Goal: Transaction & Acquisition: Download file/media

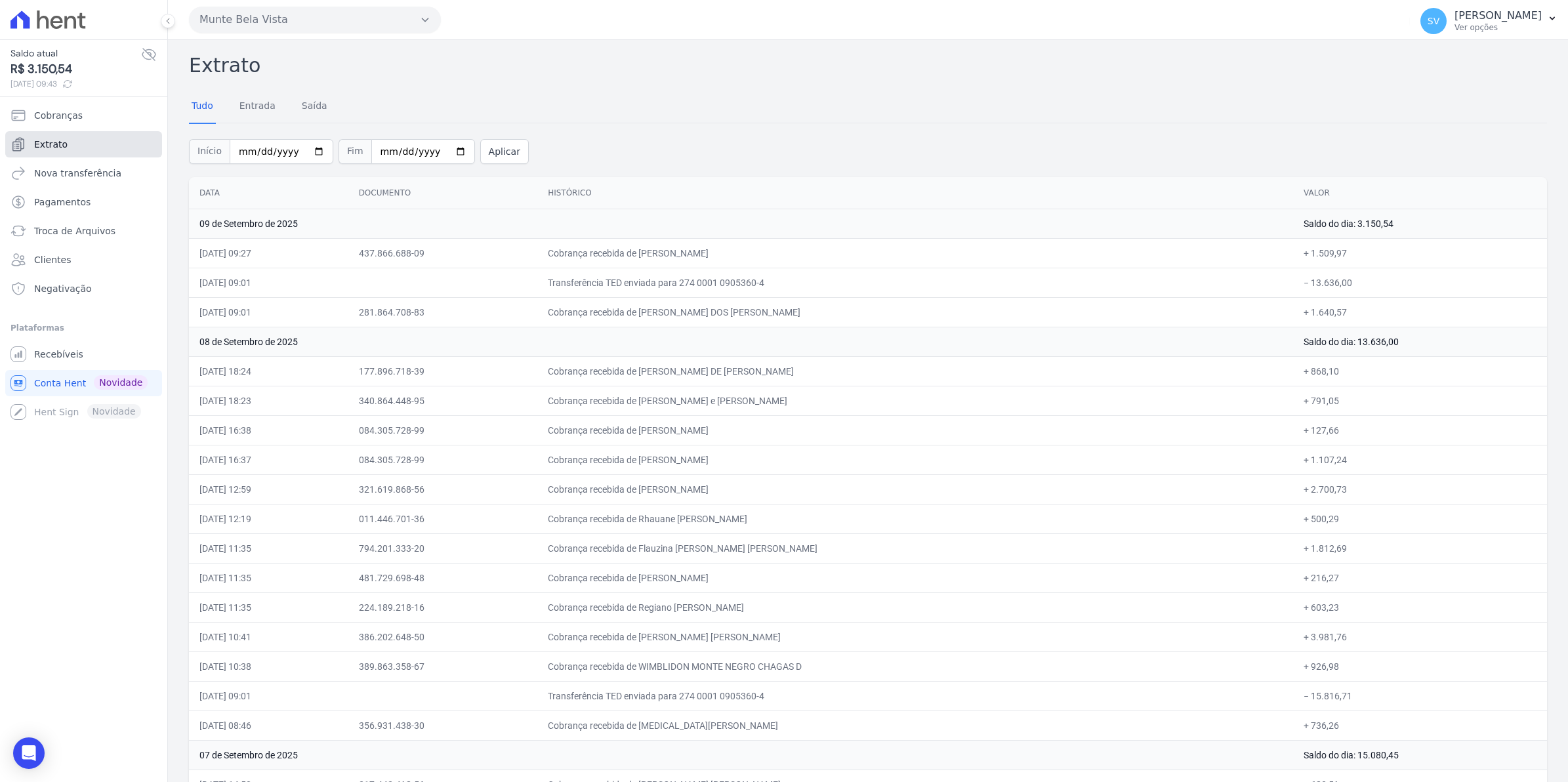
click at [46, 142] on span "Extrato" at bounding box center [51, 144] width 34 height 13
click at [64, 349] on span "Recebíveis" at bounding box center [58, 354] width 49 height 13
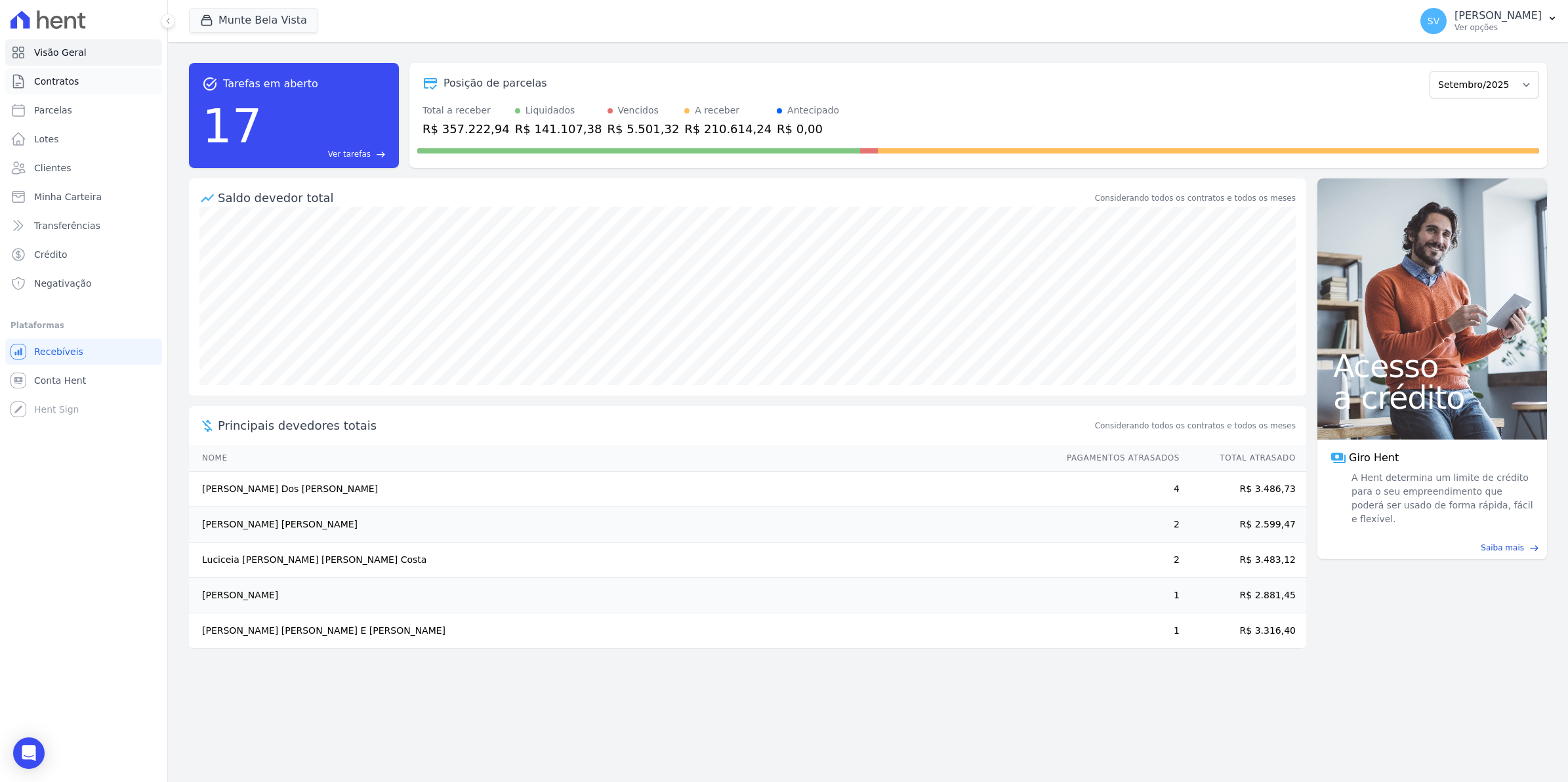
click at [59, 79] on span "Contratos" at bounding box center [56, 81] width 44 height 13
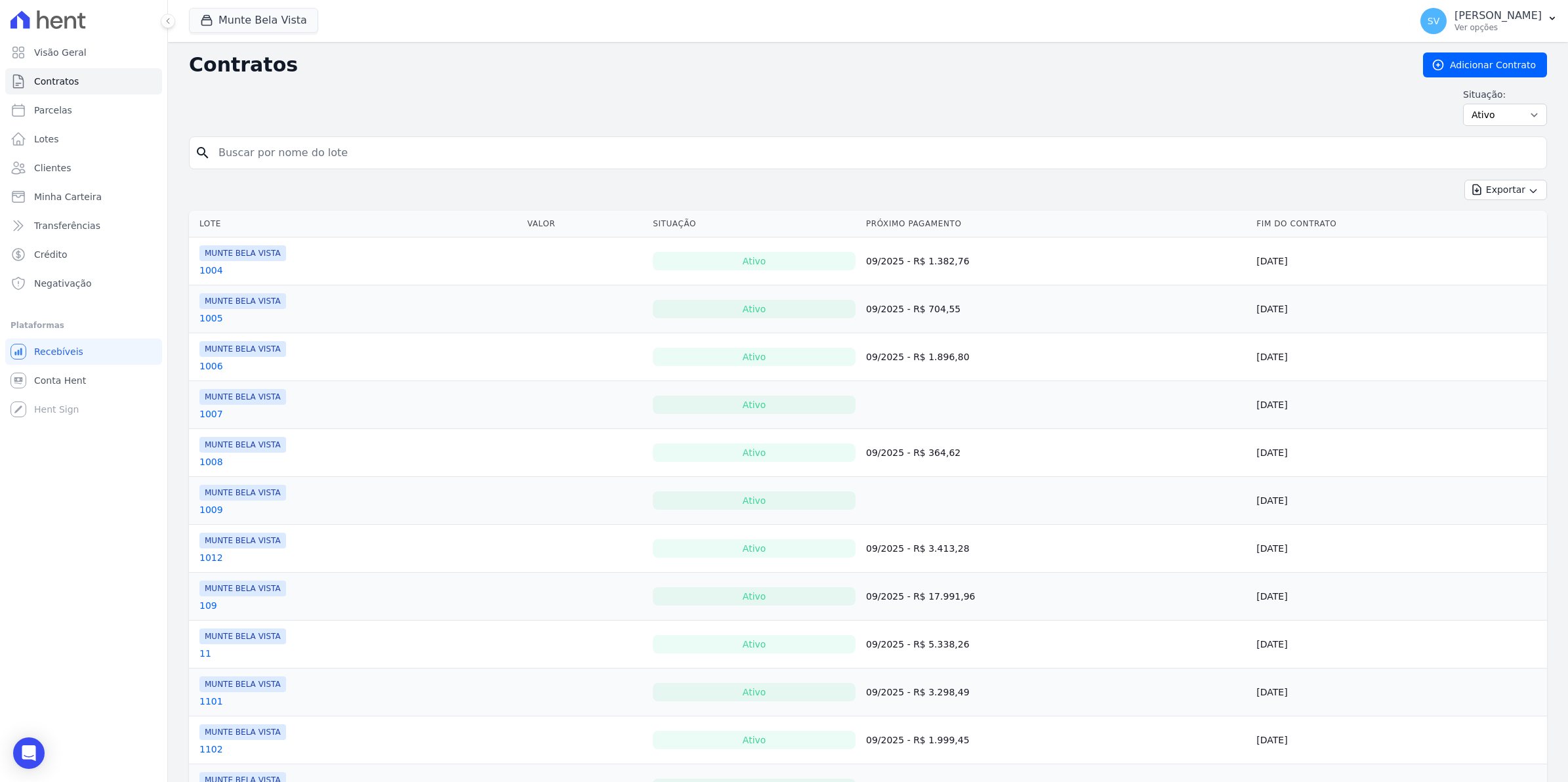
click at [277, 154] on input "search" at bounding box center [875, 153] width 1330 height 27
type input "[PERSON_NAME]"
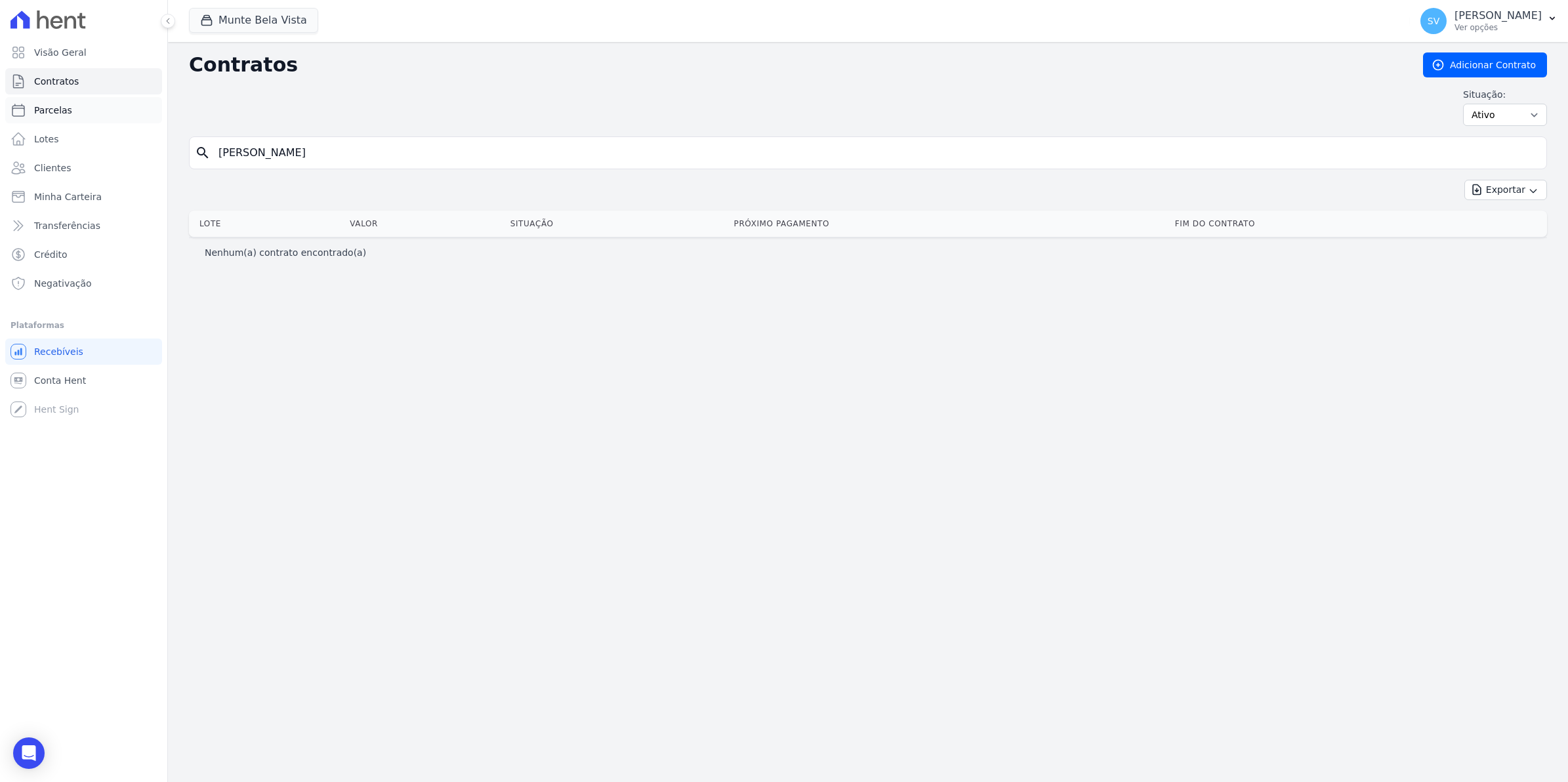
click at [51, 102] on link "Parcelas" at bounding box center [83, 110] width 157 height 27
select select
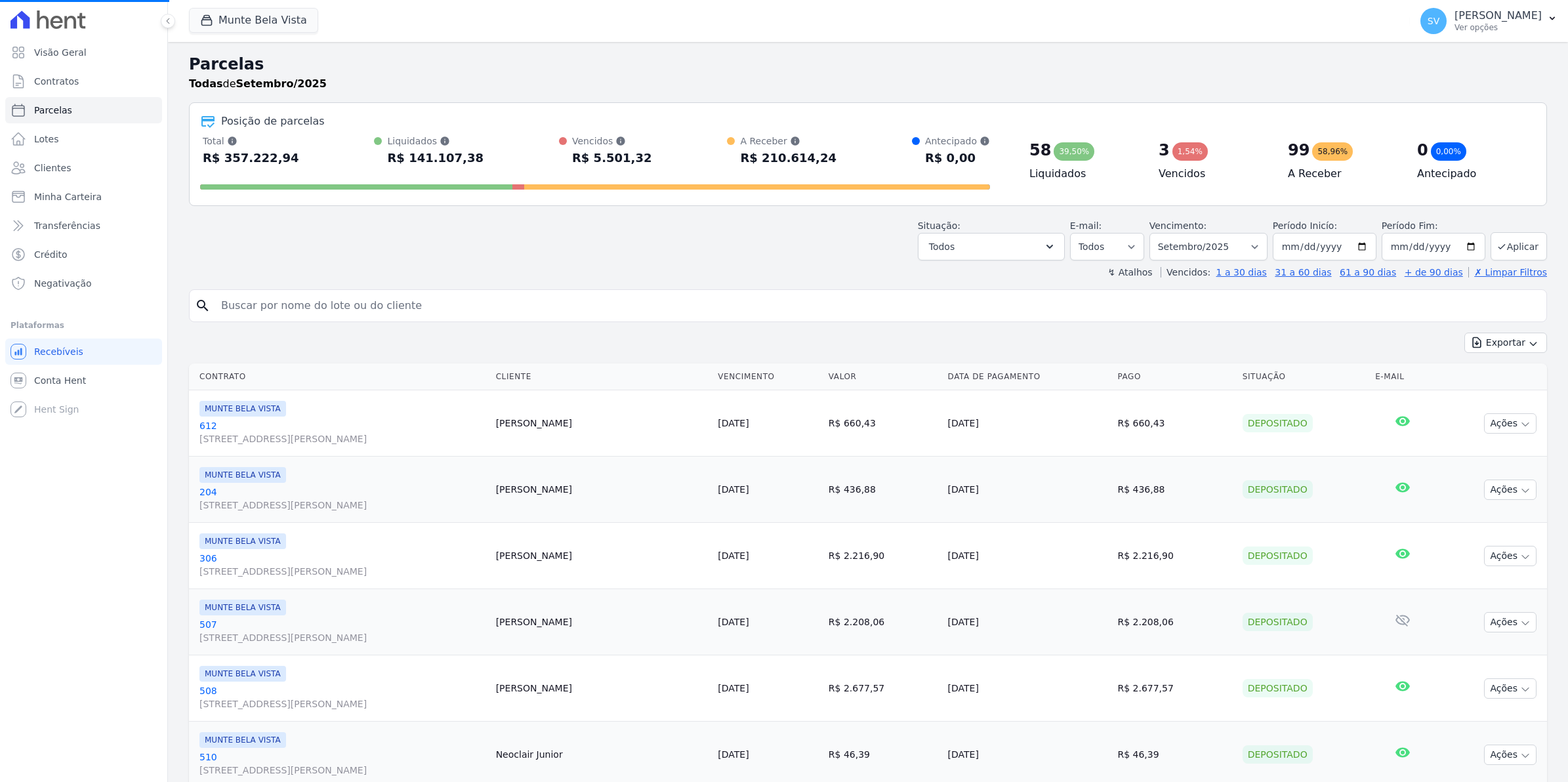
click at [265, 304] on input "search" at bounding box center [877, 306] width 1328 height 27
select select
click at [253, 304] on input "search" at bounding box center [877, 306] width 1328 height 27
type input "[PERSON_NAME]"
select select
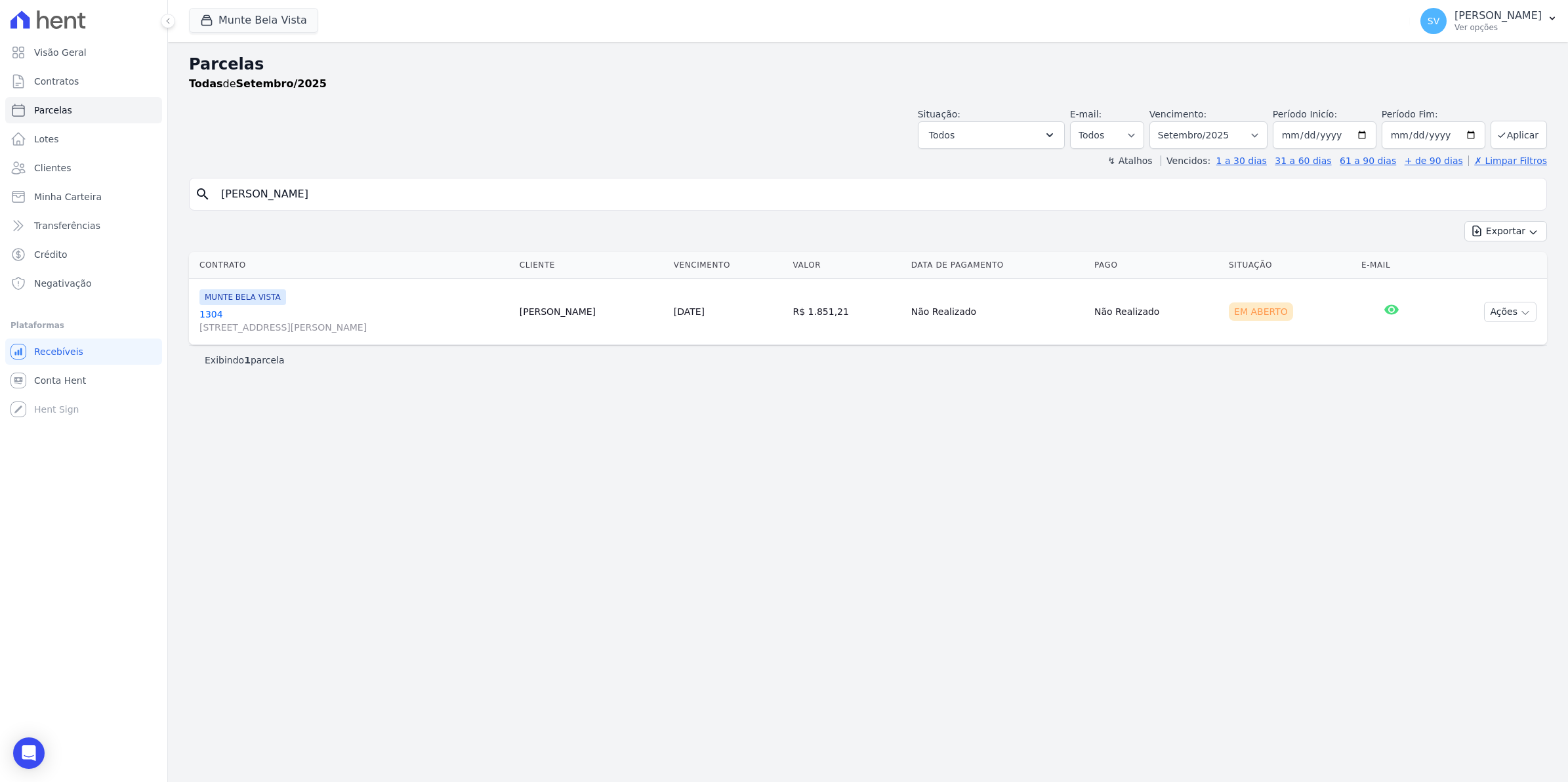
click at [210, 316] on link "1304 [STREET_ADDRESS][PERSON_NAME]" at bounding box center [354, 321] width 310 height 27
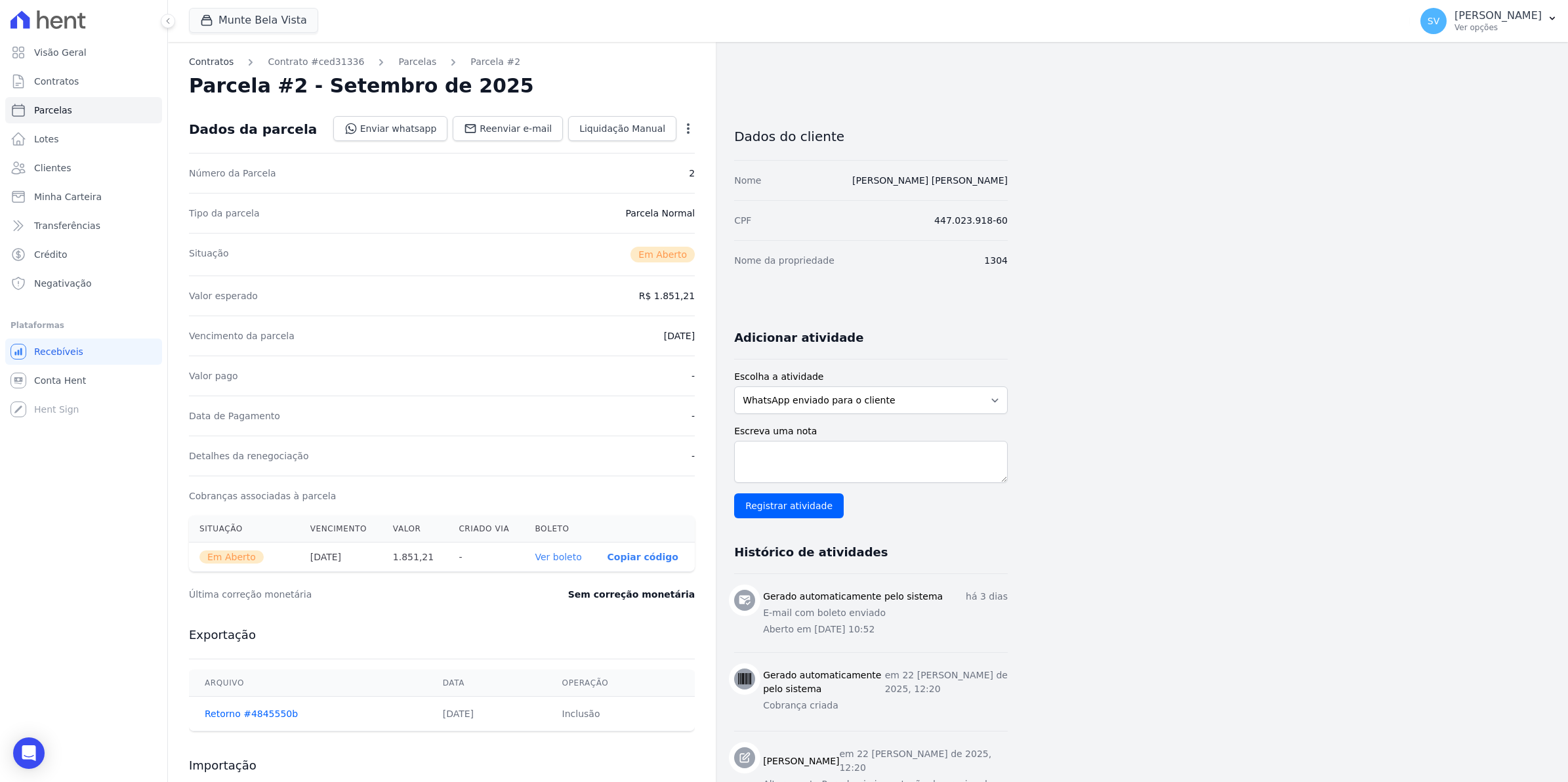
click at [225, 67] on link "Contratos" at bounding box center [211, 62] width 44 height 14
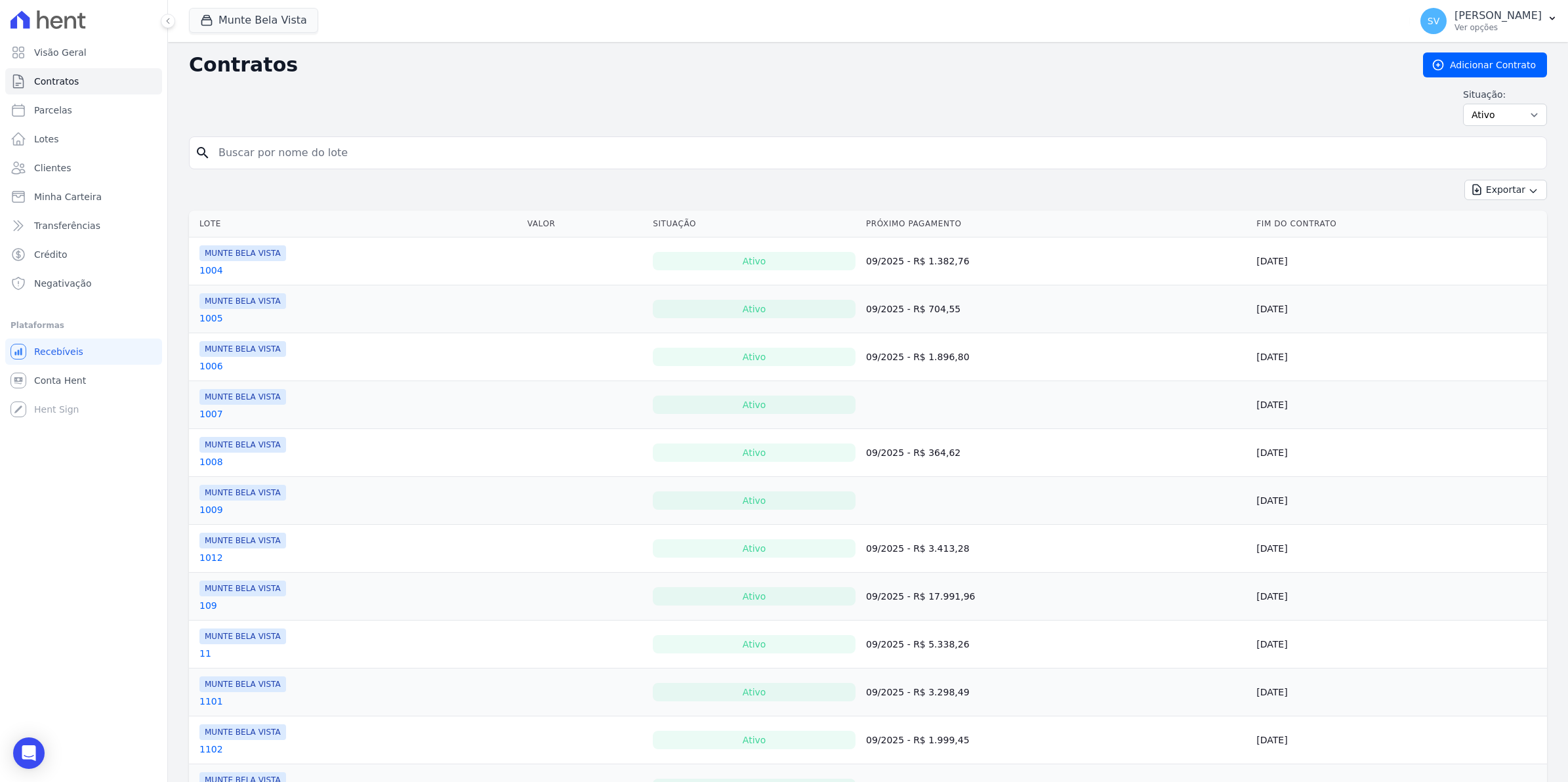
click at [266, 162] on input "search" at bounding box center [875, 153] width 1330 height 27
type input "[PERSON_NAME]"
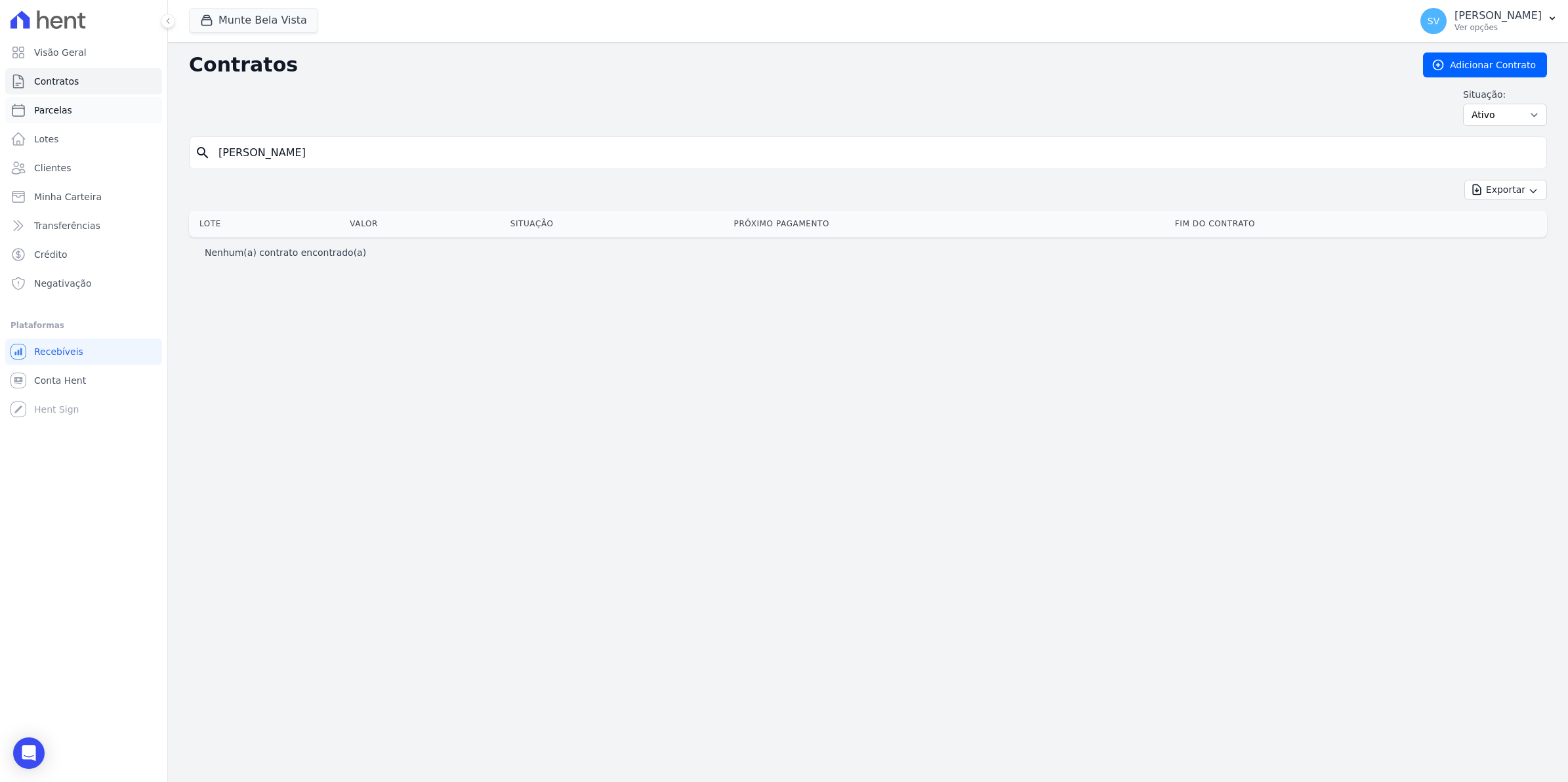
click at [66, 110] on span "Parcelas" at bounding box center [52, 110] width 38 height 13
select select
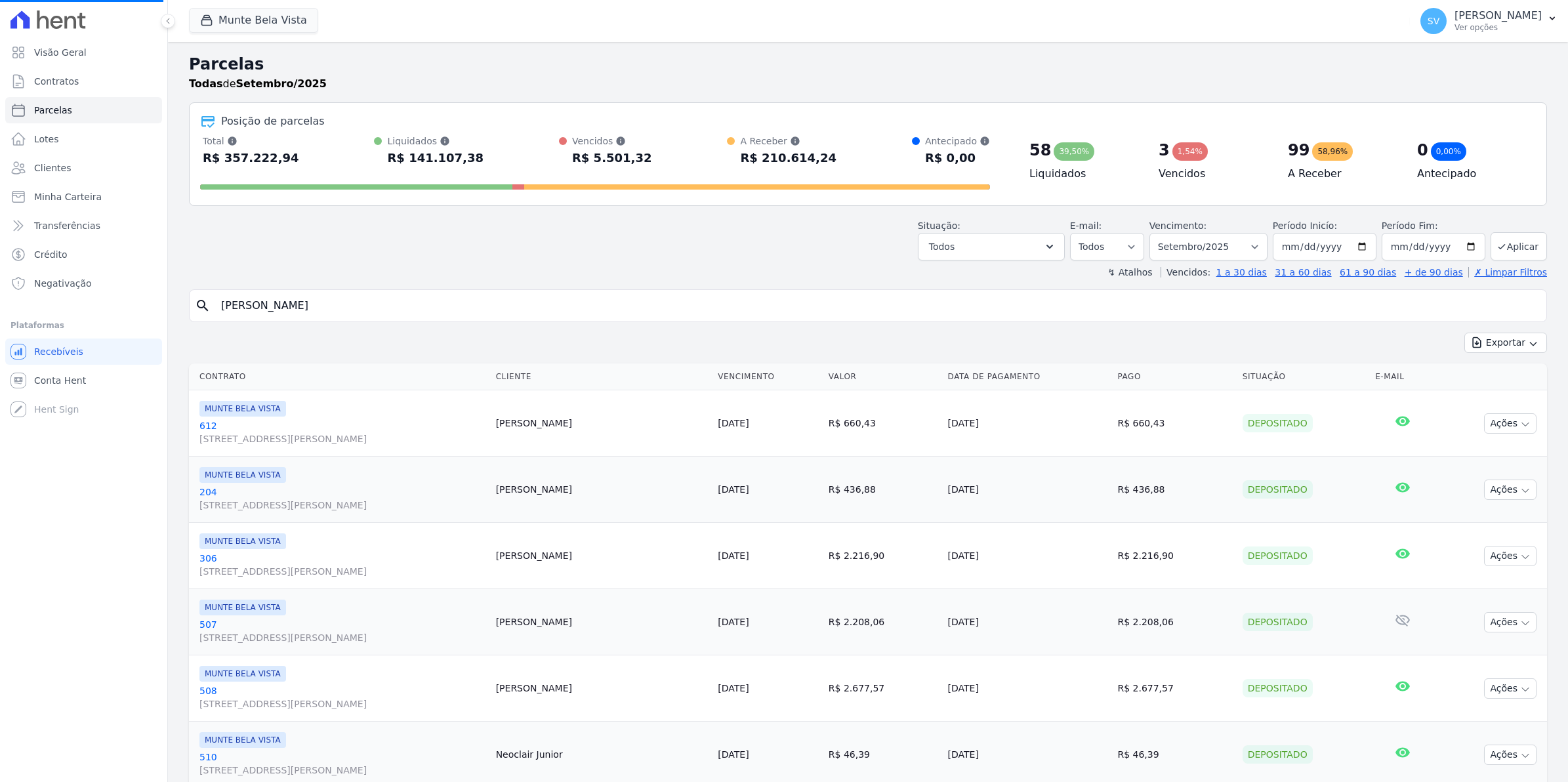
click at [313, 317] on input "[PERSON_NAME]" at bounding box center [877, 306] width 1328 height 27
select select
click at [61, 79] on span "Contratos" at bounding box center [56, 81] width 44 height 13
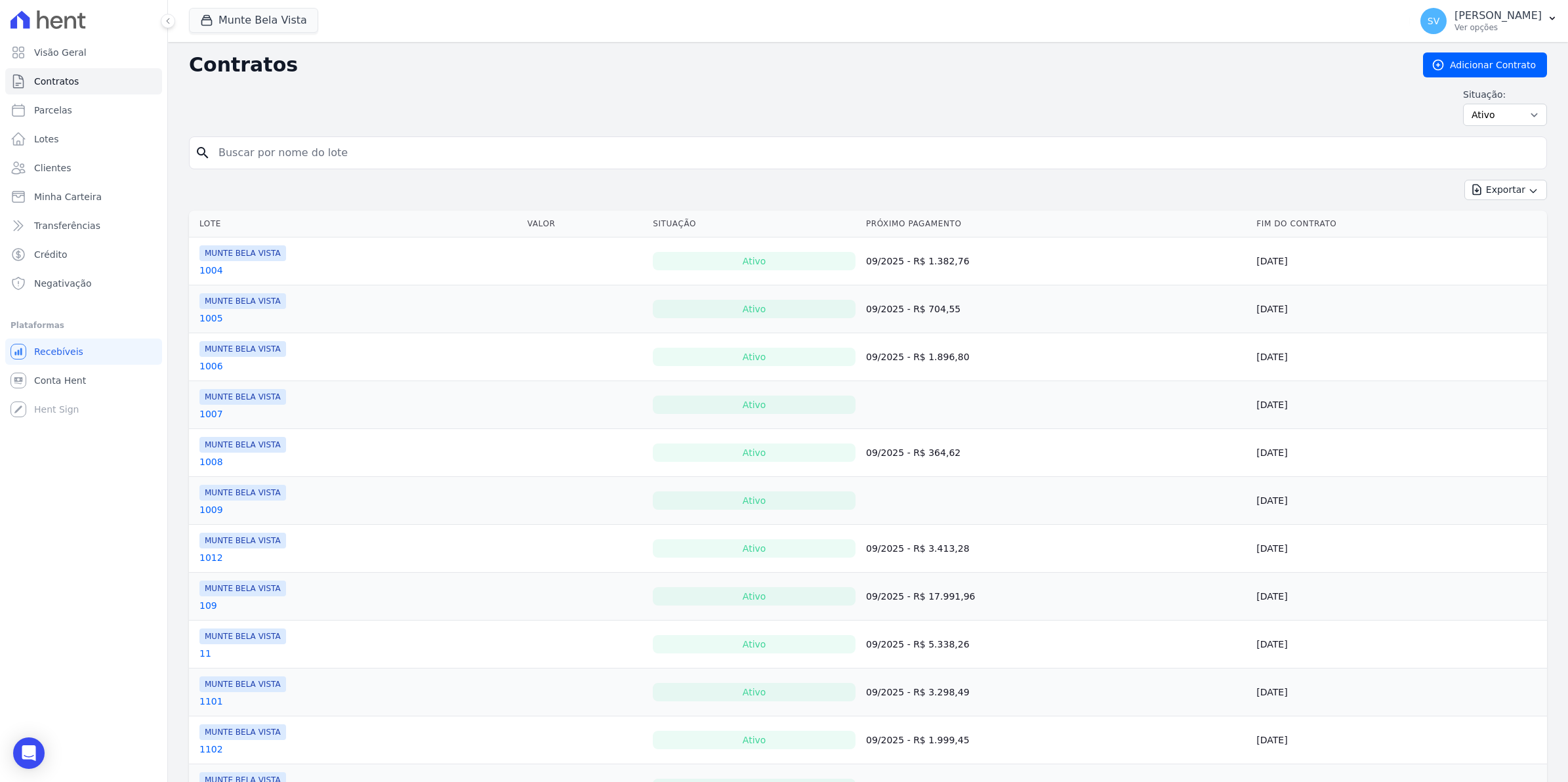
click at [269, 154] on input "search" at bounding box center [875, 153] width 1330 height 27
type input "[PERSON_NAME]"
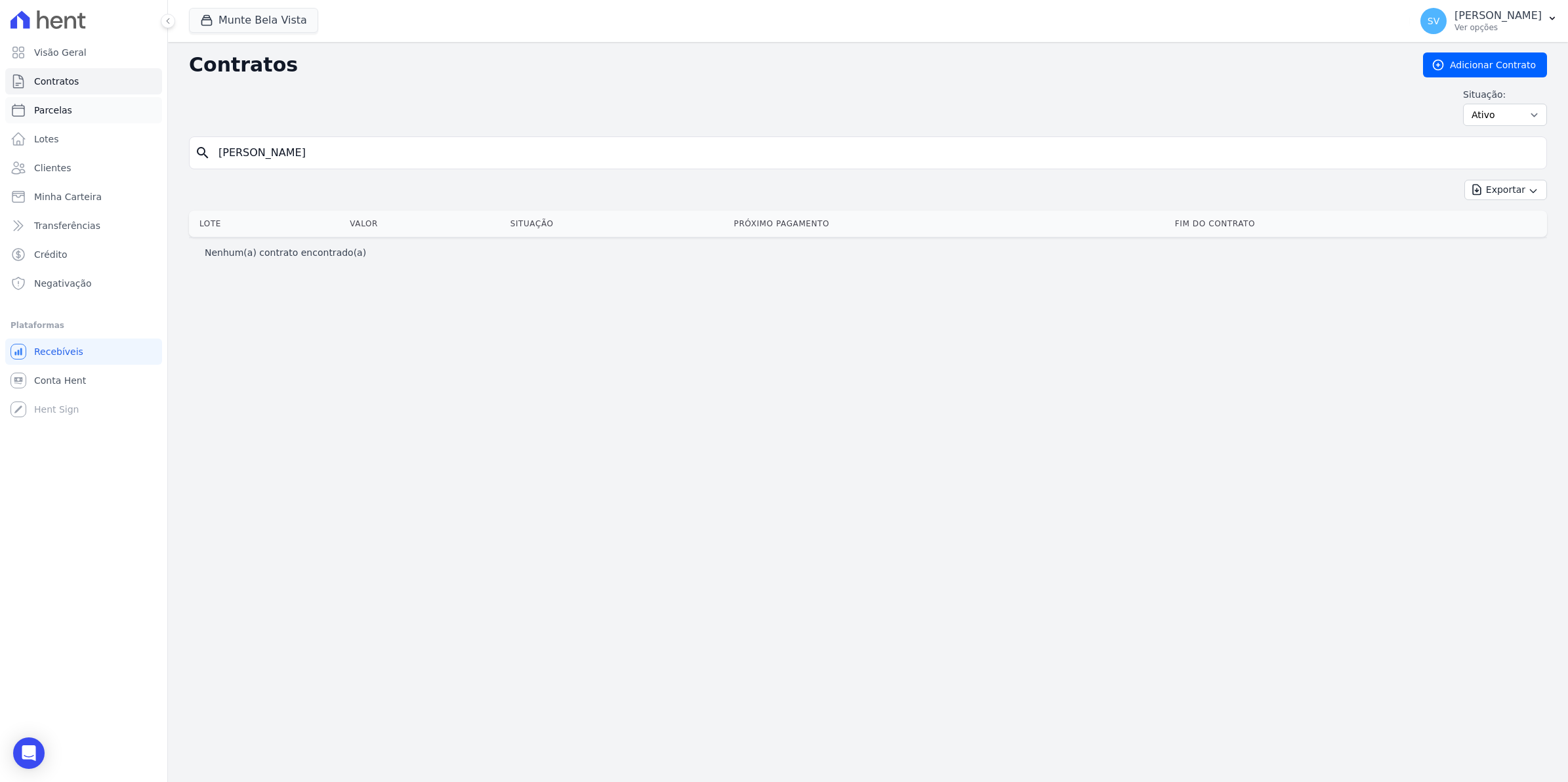
click at [38, 106] on span "Parcelas" at bounding box center [52, 110] width 38 height 13
select select
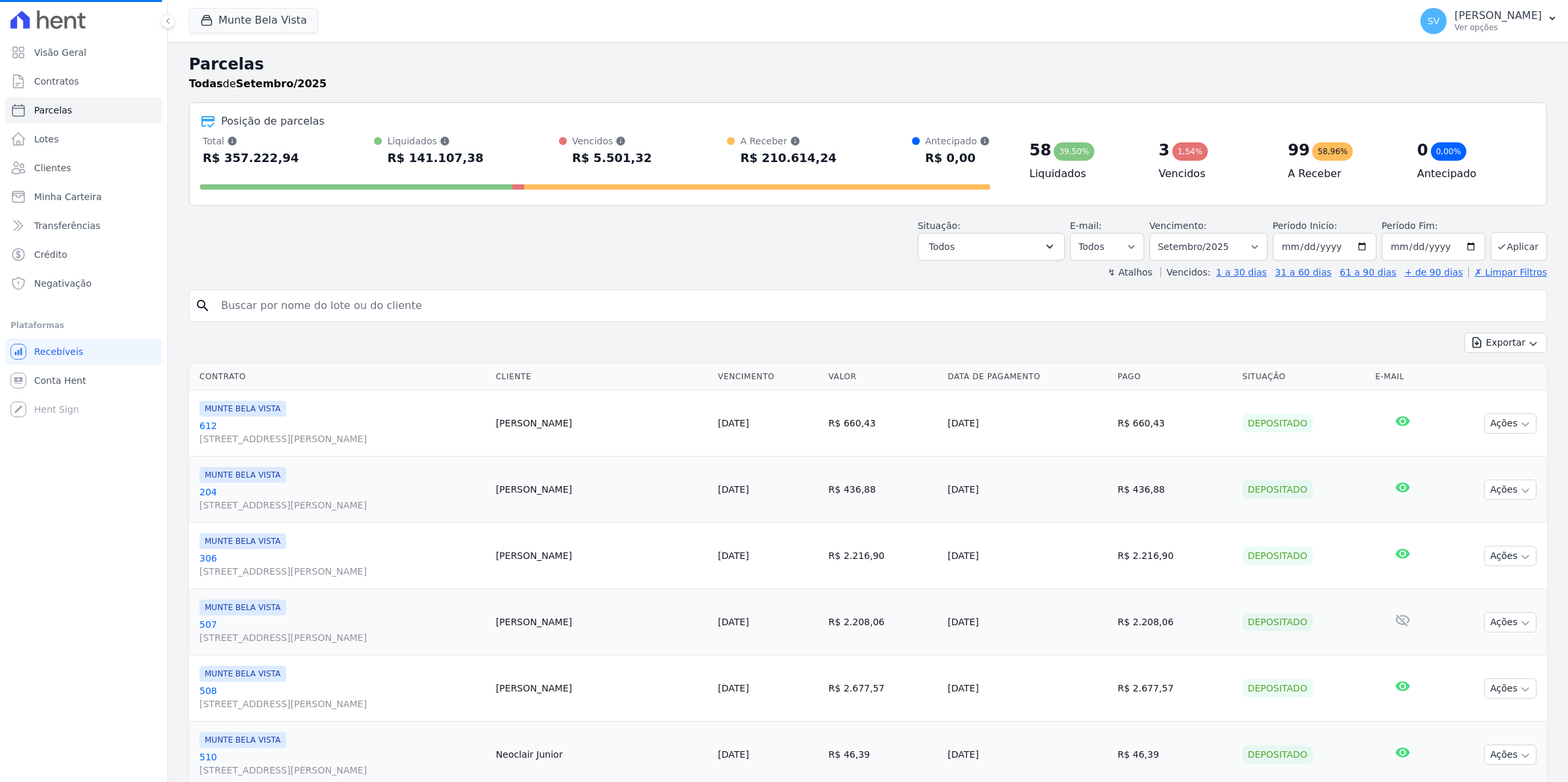
click at [228, 293] on input "search" at bounding box center [877, 306] width 1328 height 27
select select
click at [258, 306] on input "search" at bounding box center [877, 306] width 1328 height 27
type input "[PERSON_NAME]"
select select
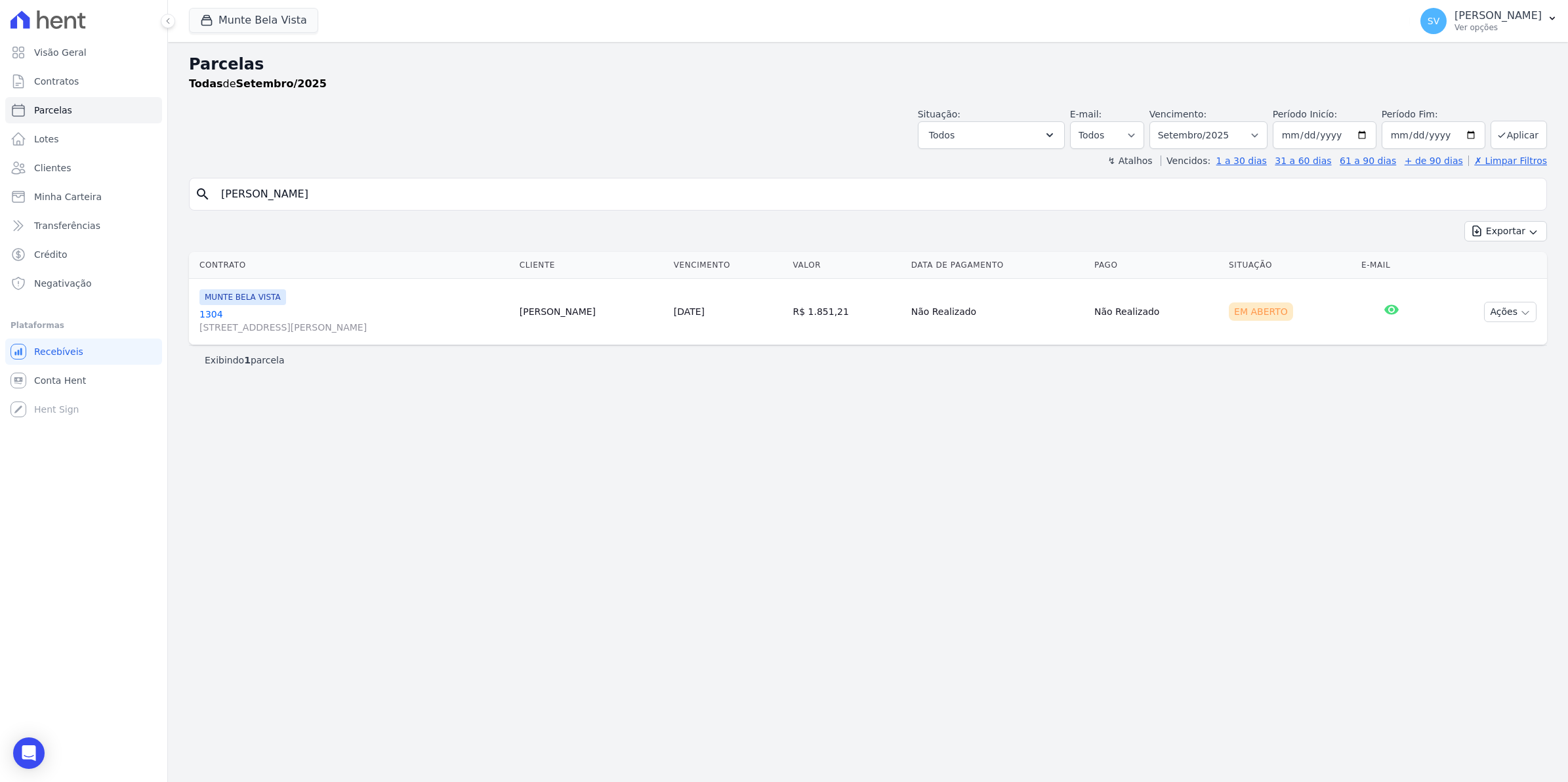
click at [217, 316] on link "1304 [STREET_ADDRESS][PERSON_NAME]" at bounding box center [354, 321] width 310 height 27
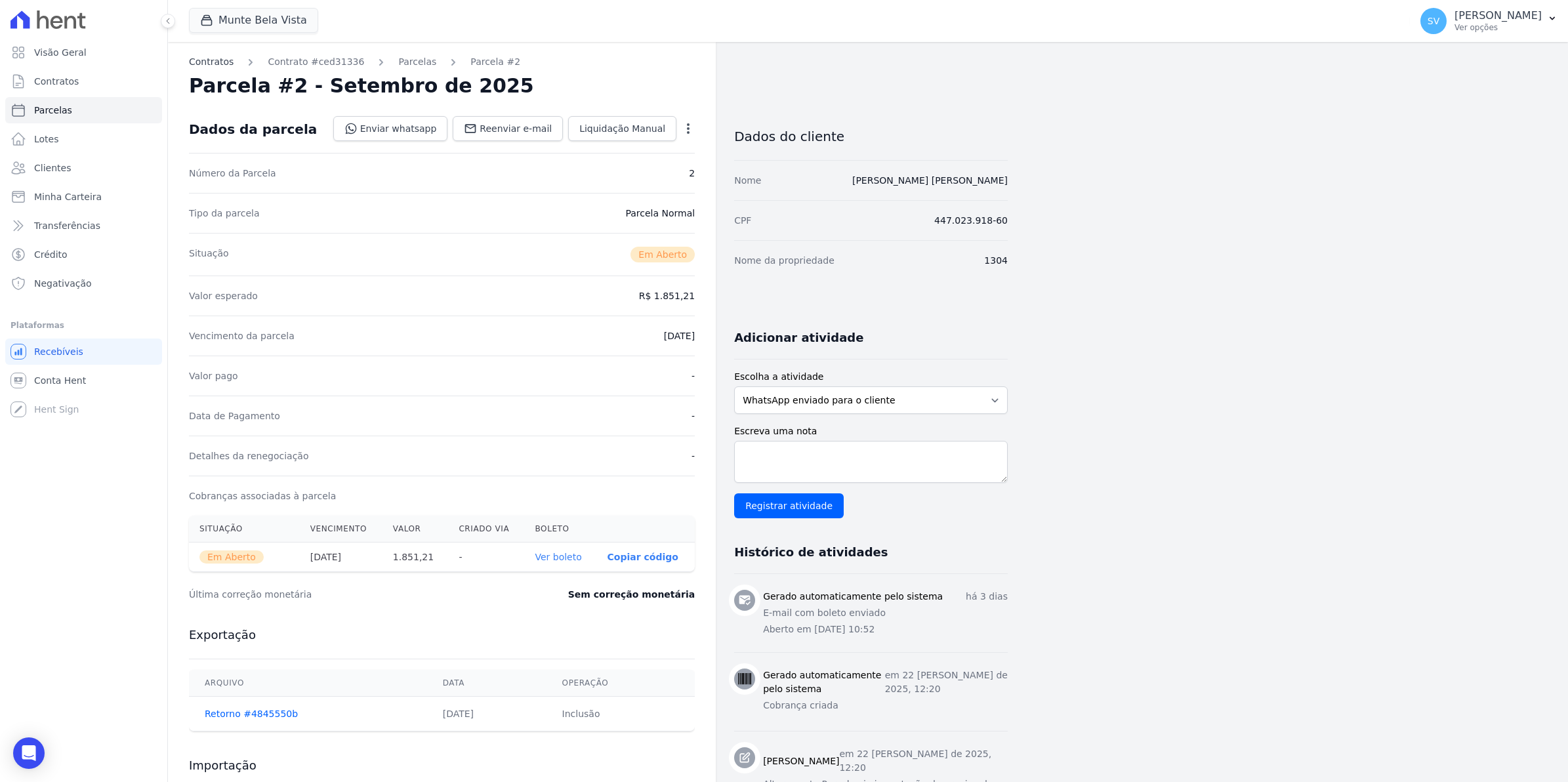
click at [204, 59] on link "Contratos" at bounding box center [211, 62] width 44 height 14
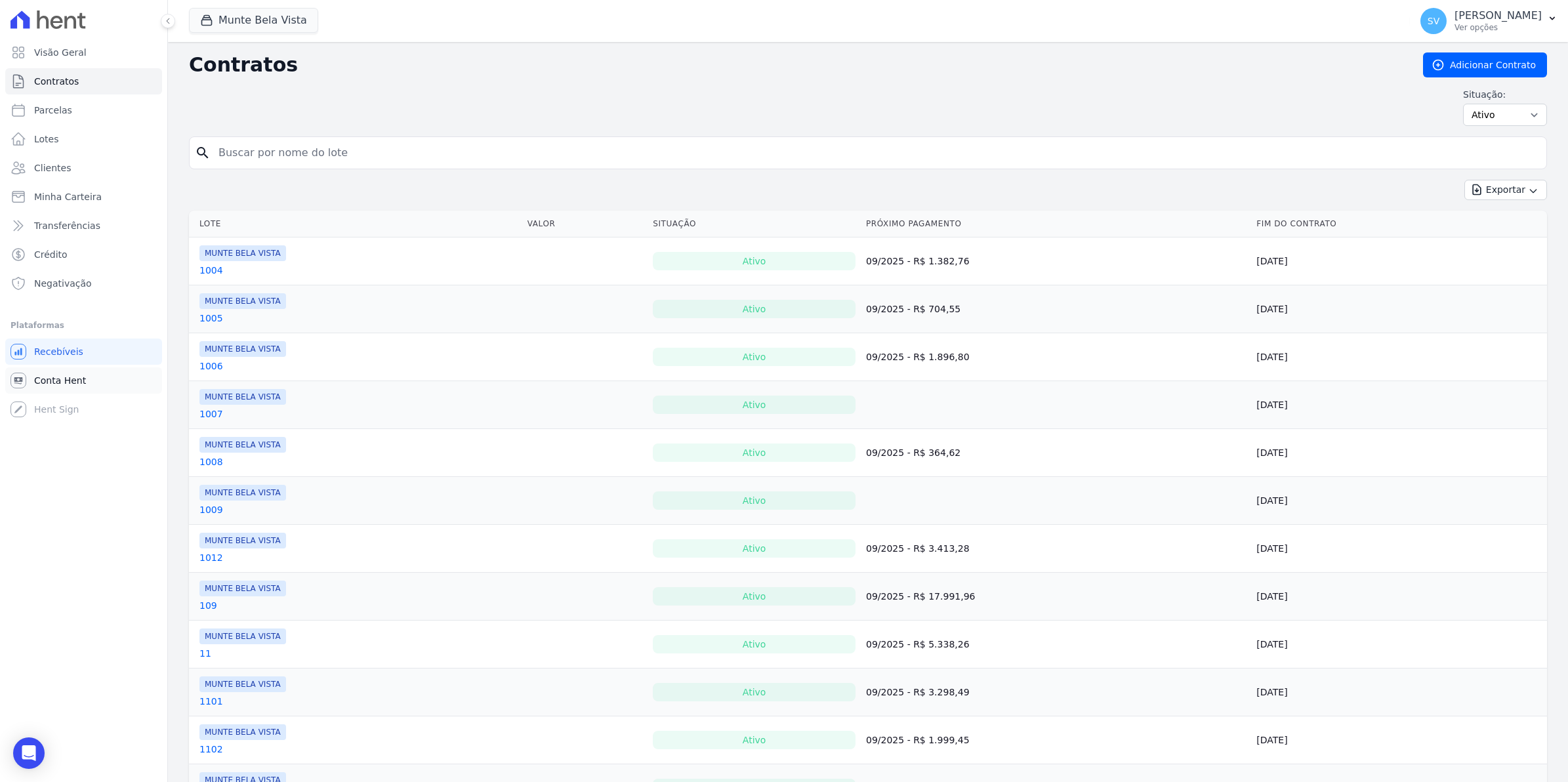
click at [69, 385] on span "Conta Hent" at bounding box center [59, 380] width 51 height 13
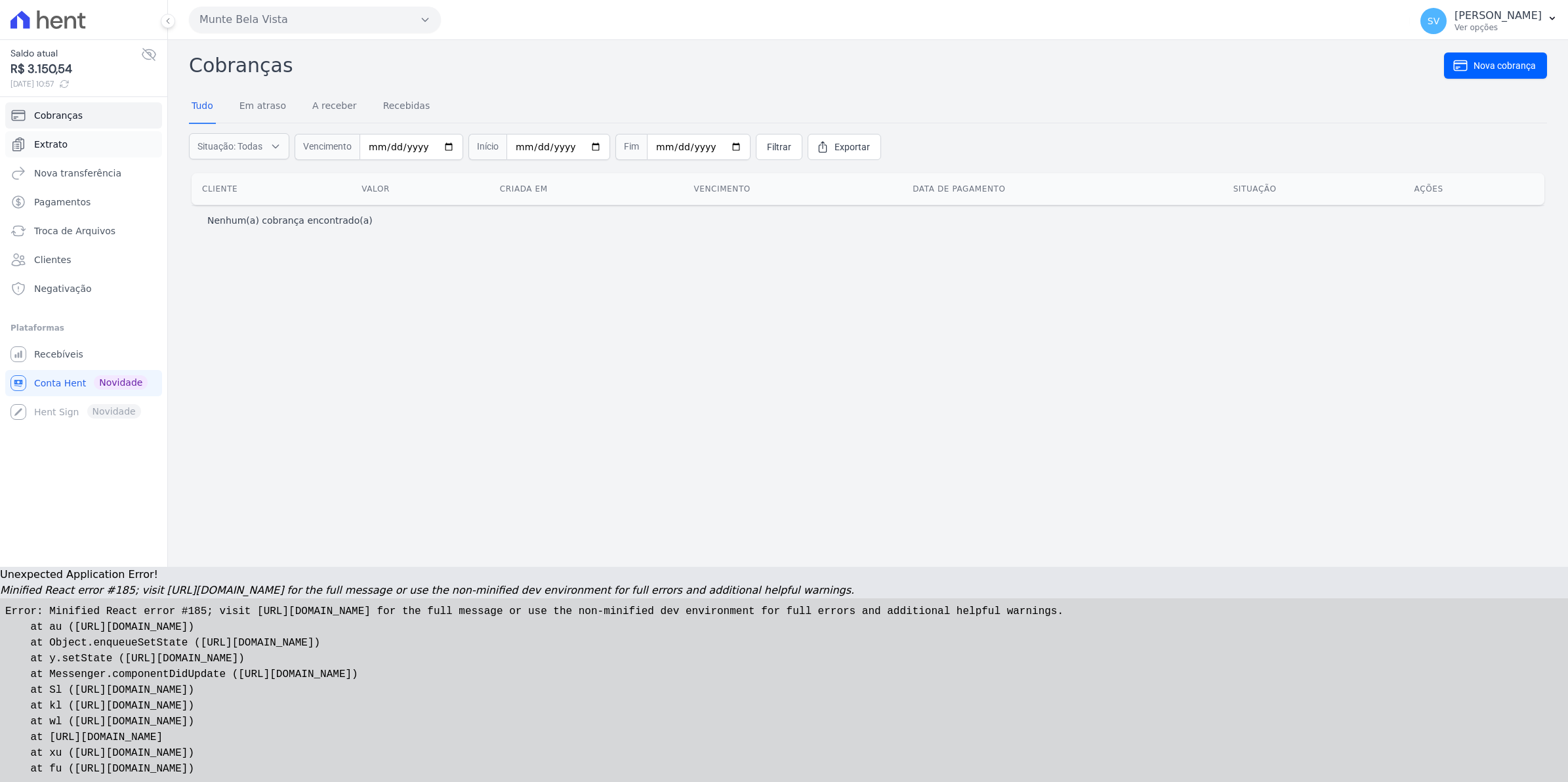
click at [46, 138] on span "Extrato" at bounding box center [51, 144] width 34 height 13
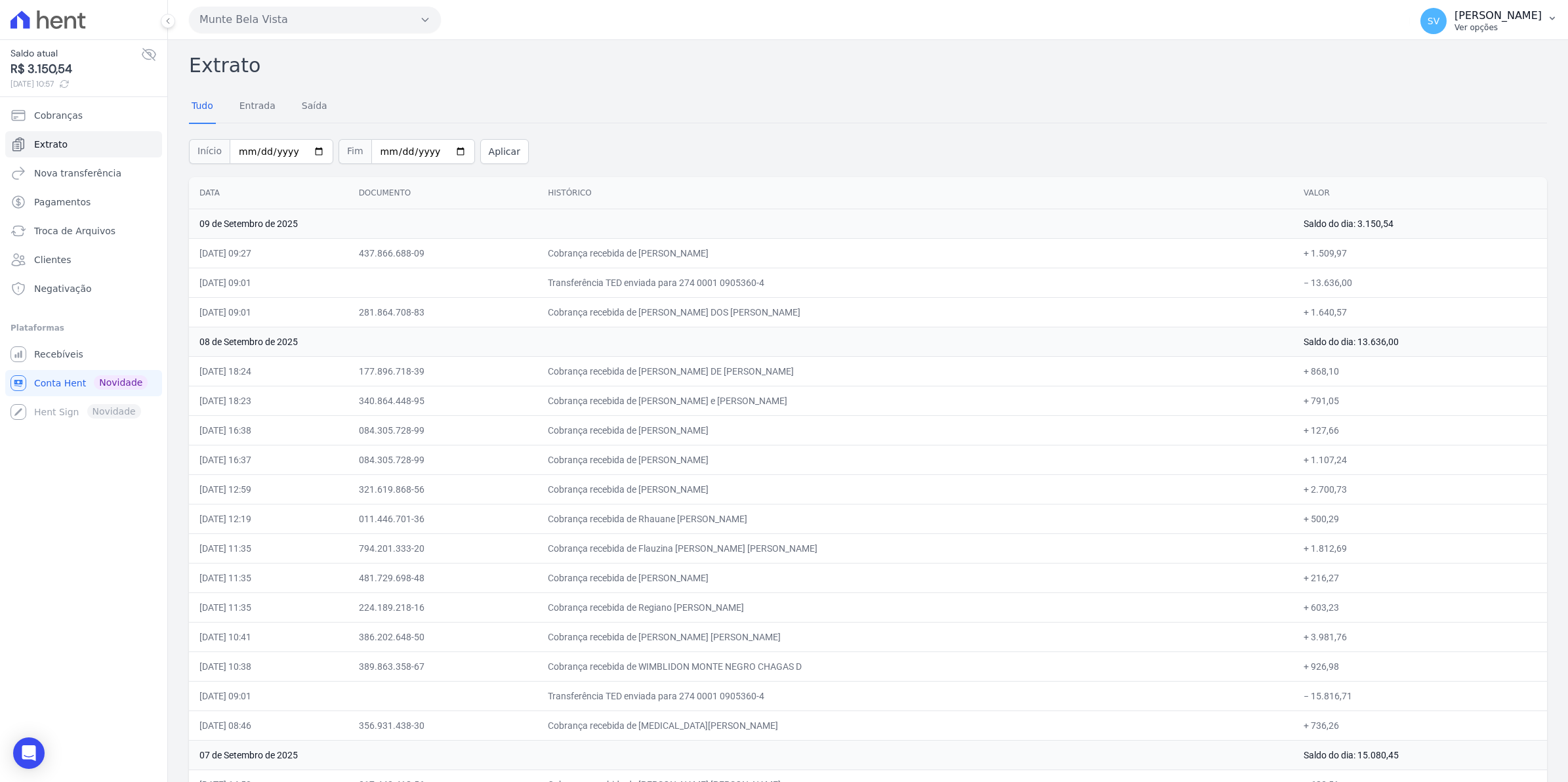
click at [1439, 23] on span "SV" at bounding box center [1433, 20] width 12 height 9
click at [44, 355] on span "Recebíveis" at bounding box center [58, 354] width 49 height 13
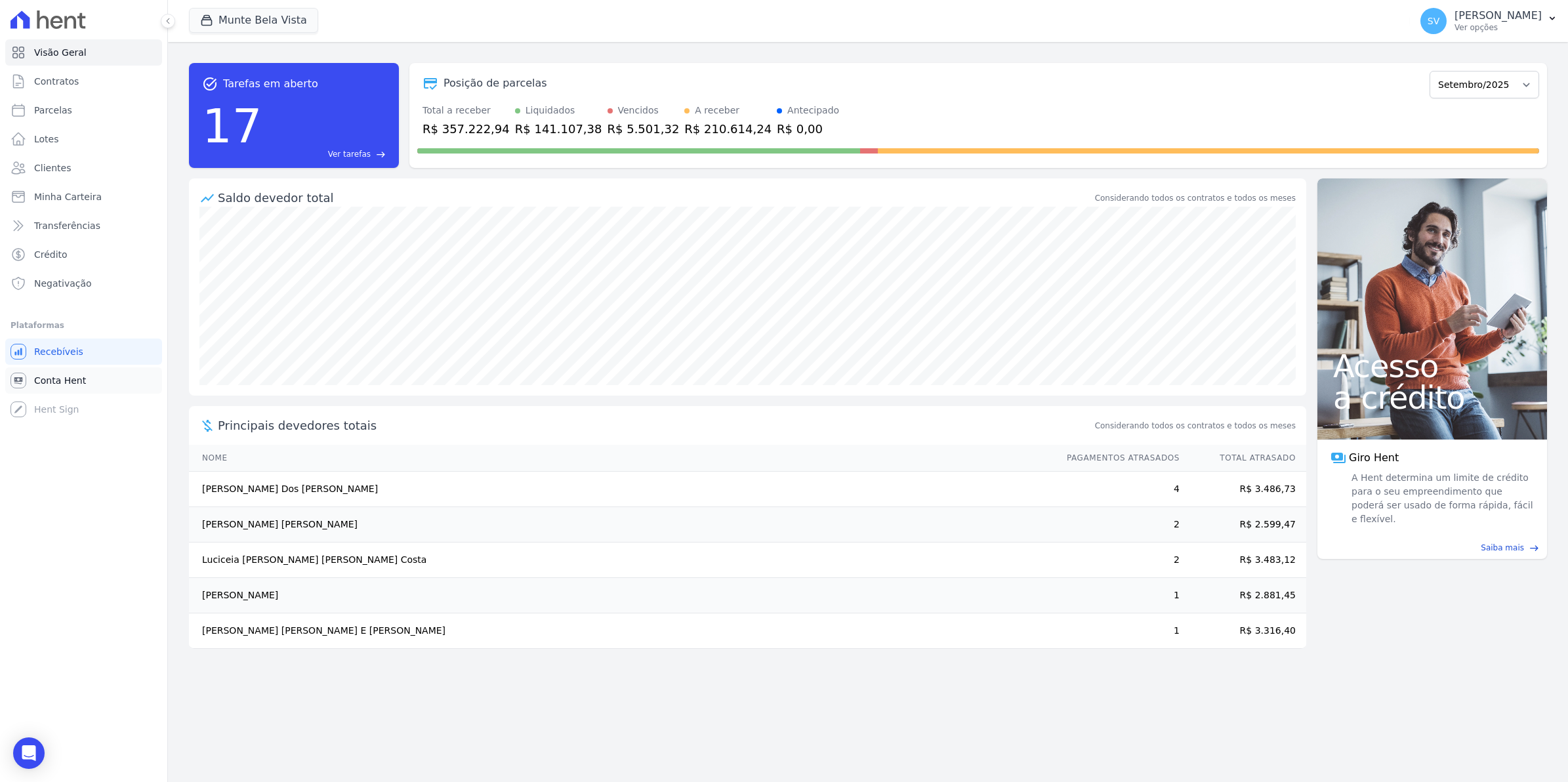
click at [52, 376] on span "Conta Hent" at bounding box center [59, 380] width 51 height 13
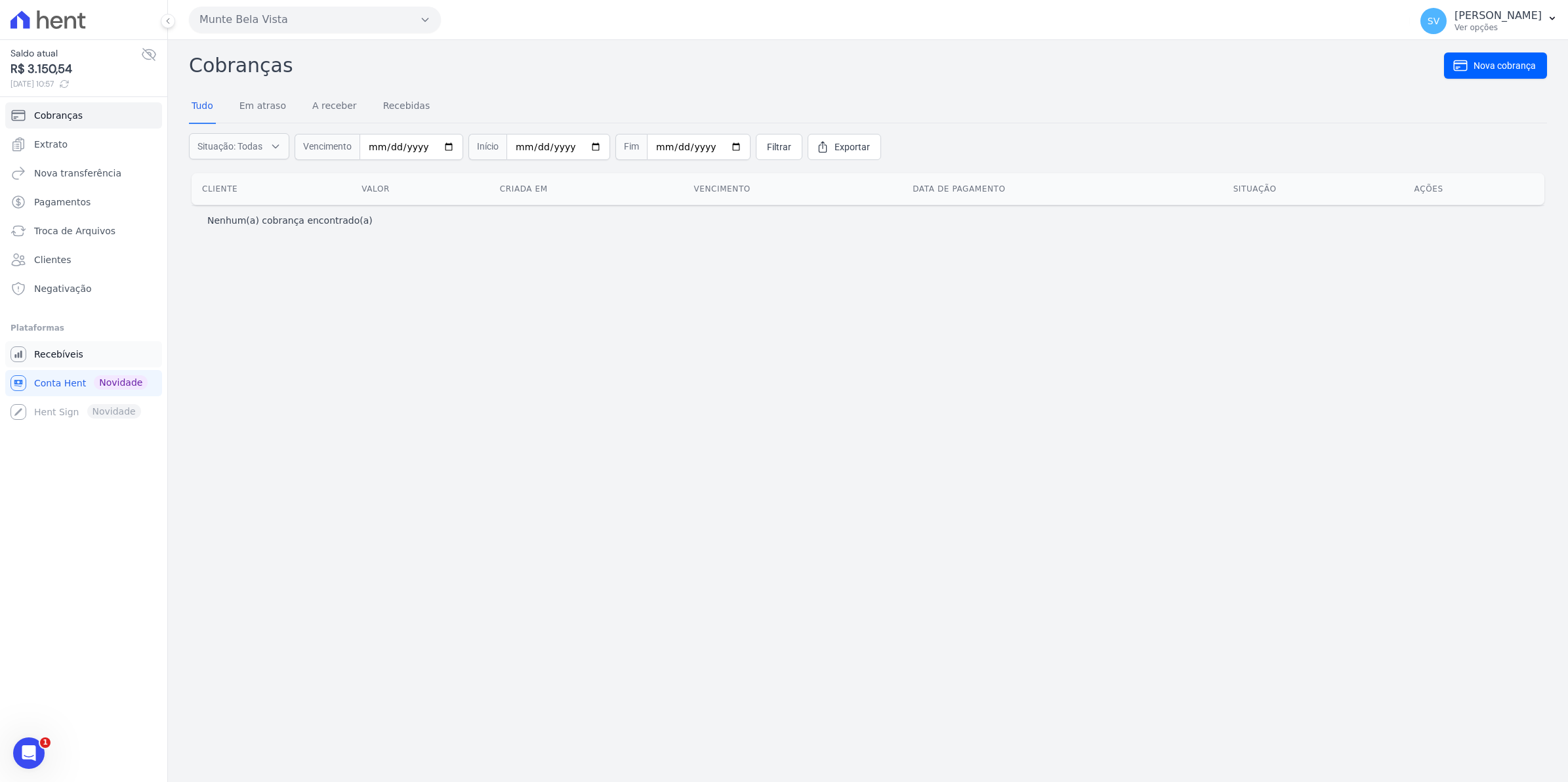
drag, startPoint x: 52, startPoint y: 374, endPoint x: 51, endPoint y: 364, distance: 10.0
click at [51, 364] on link "Recebíveis" at bounding box center [83, 354] width 157 height 27
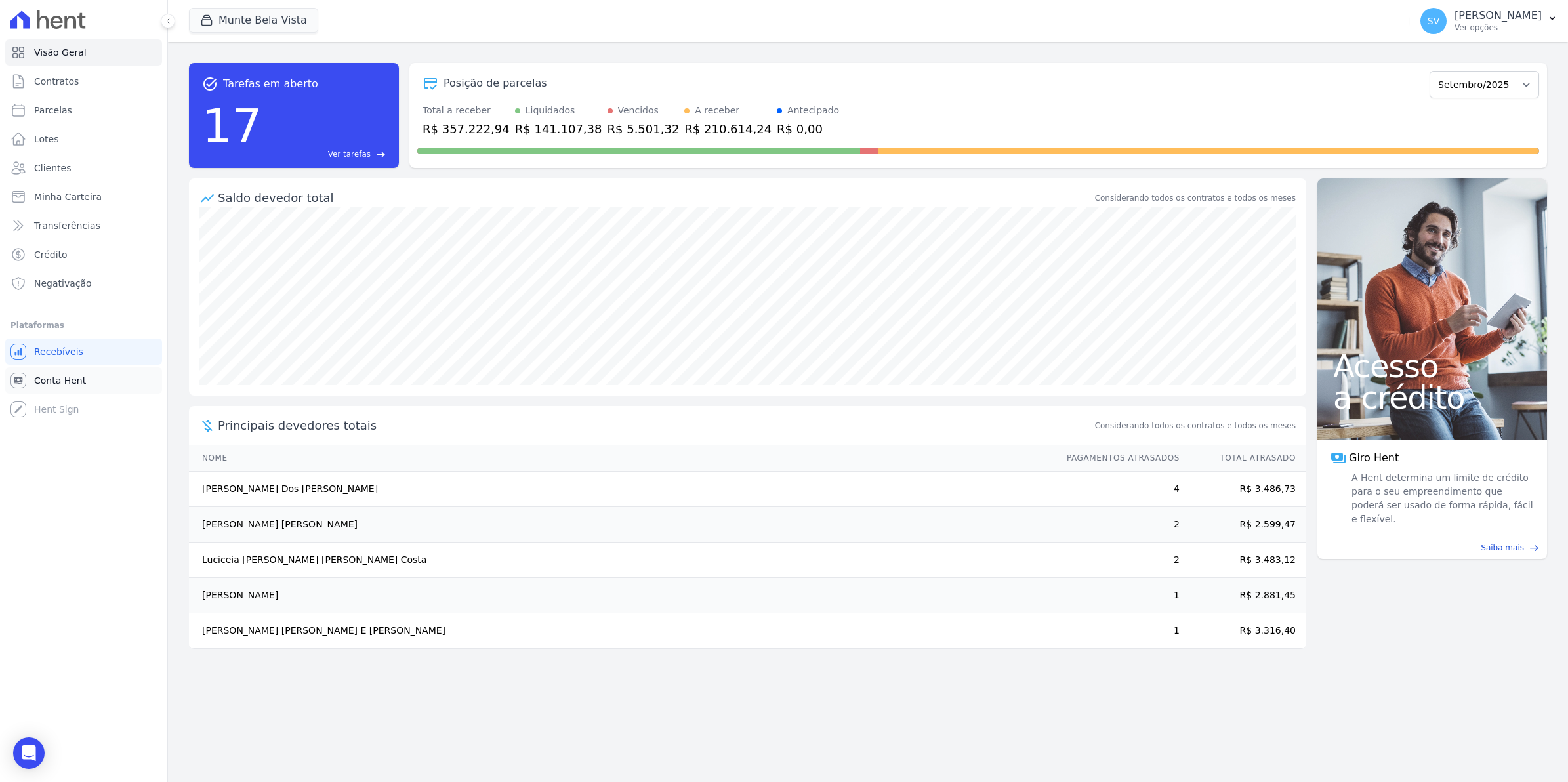
click at [63, 382] on span "Conta Hent" at bounding box center [59, 380] width 51 height 13
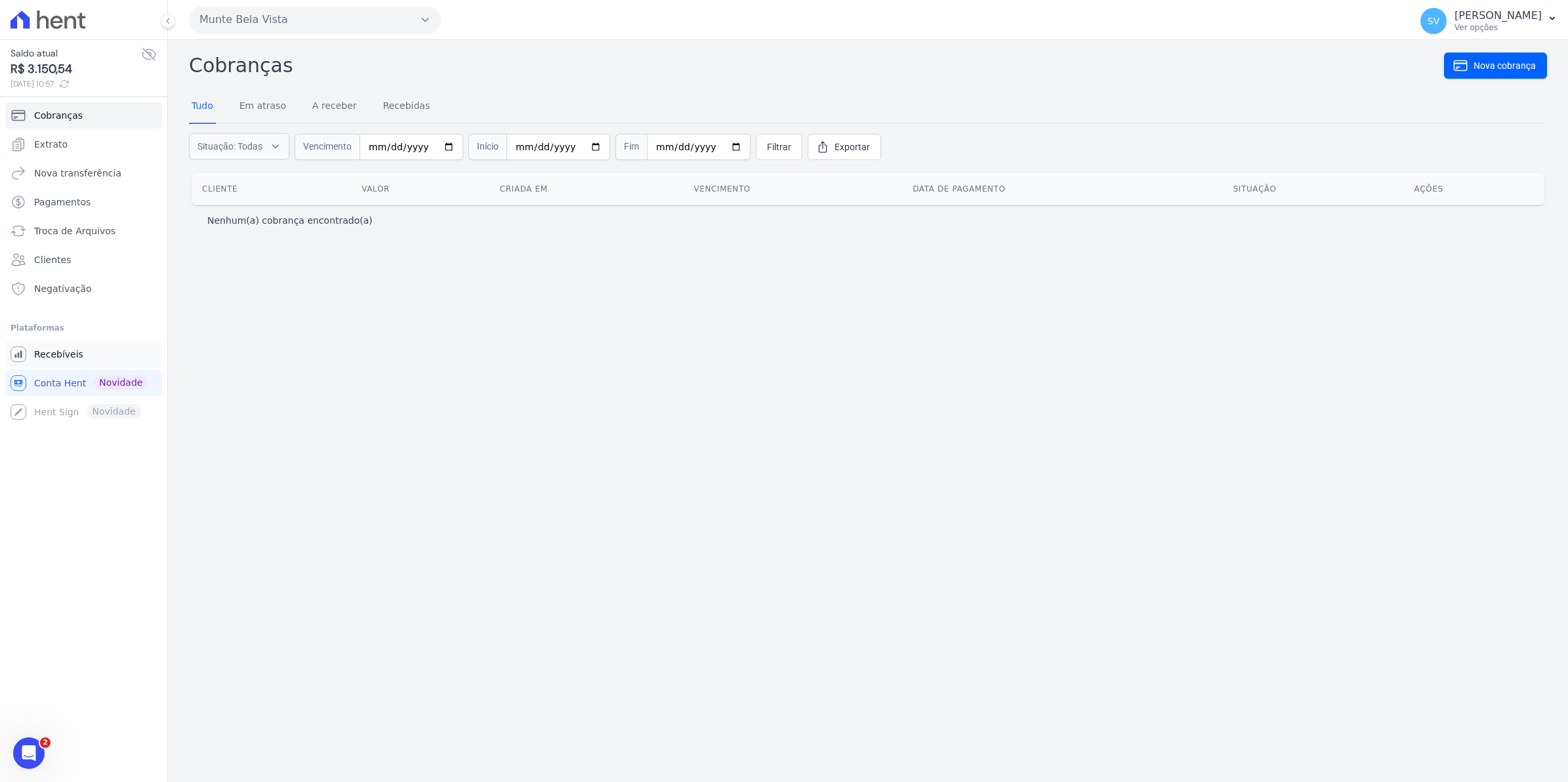
click at [54, 361] on link "Recebíveis" at bounding box center [83, 354] width 157 height 27
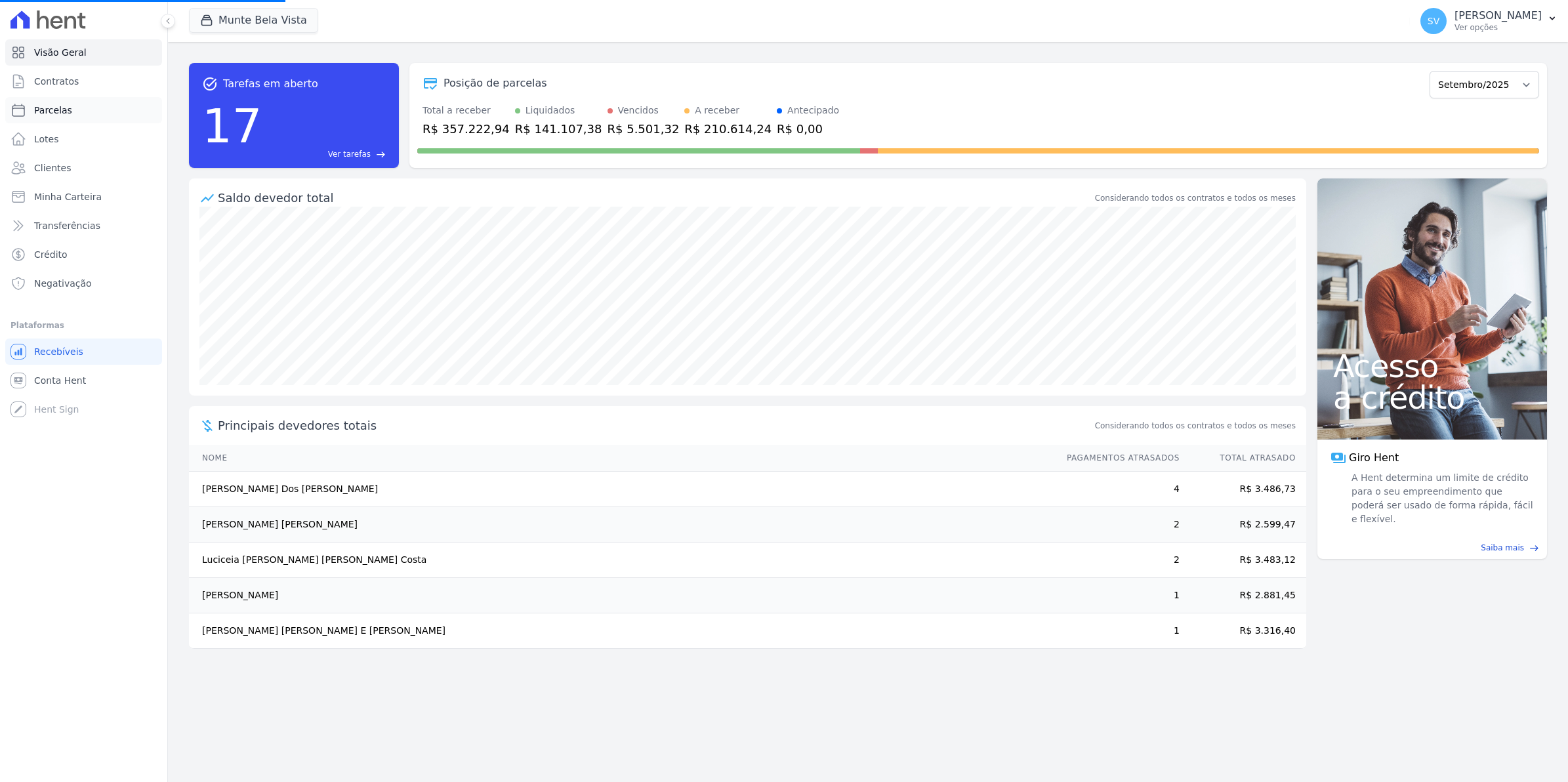
click at [52, 120] on link "Parcelas" at bounding box center [83, 110] width 157 height 27
select select
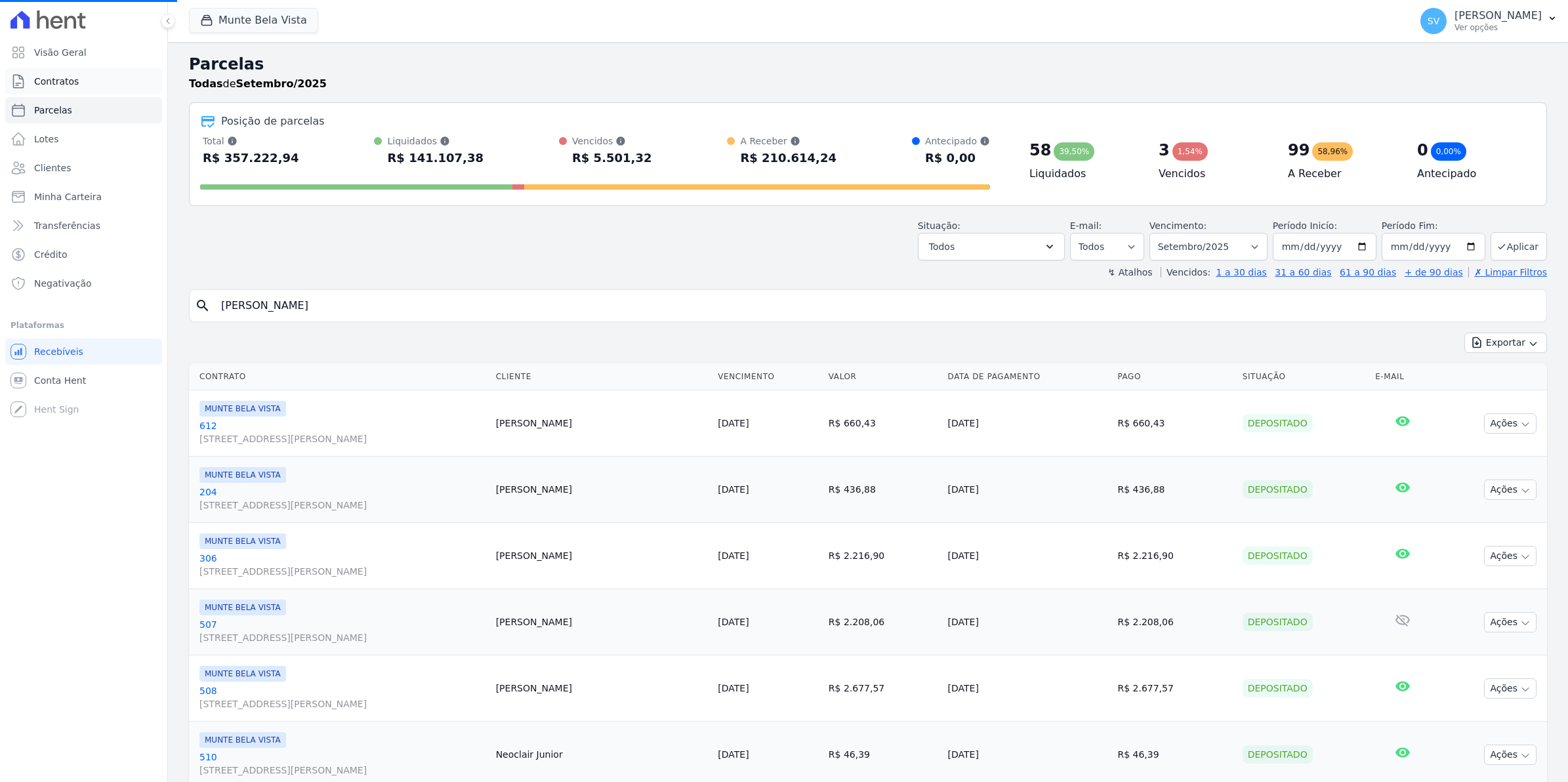
click at [53, 84] on span "Contratos" at bounding box center [56, 81] width 44 height 13
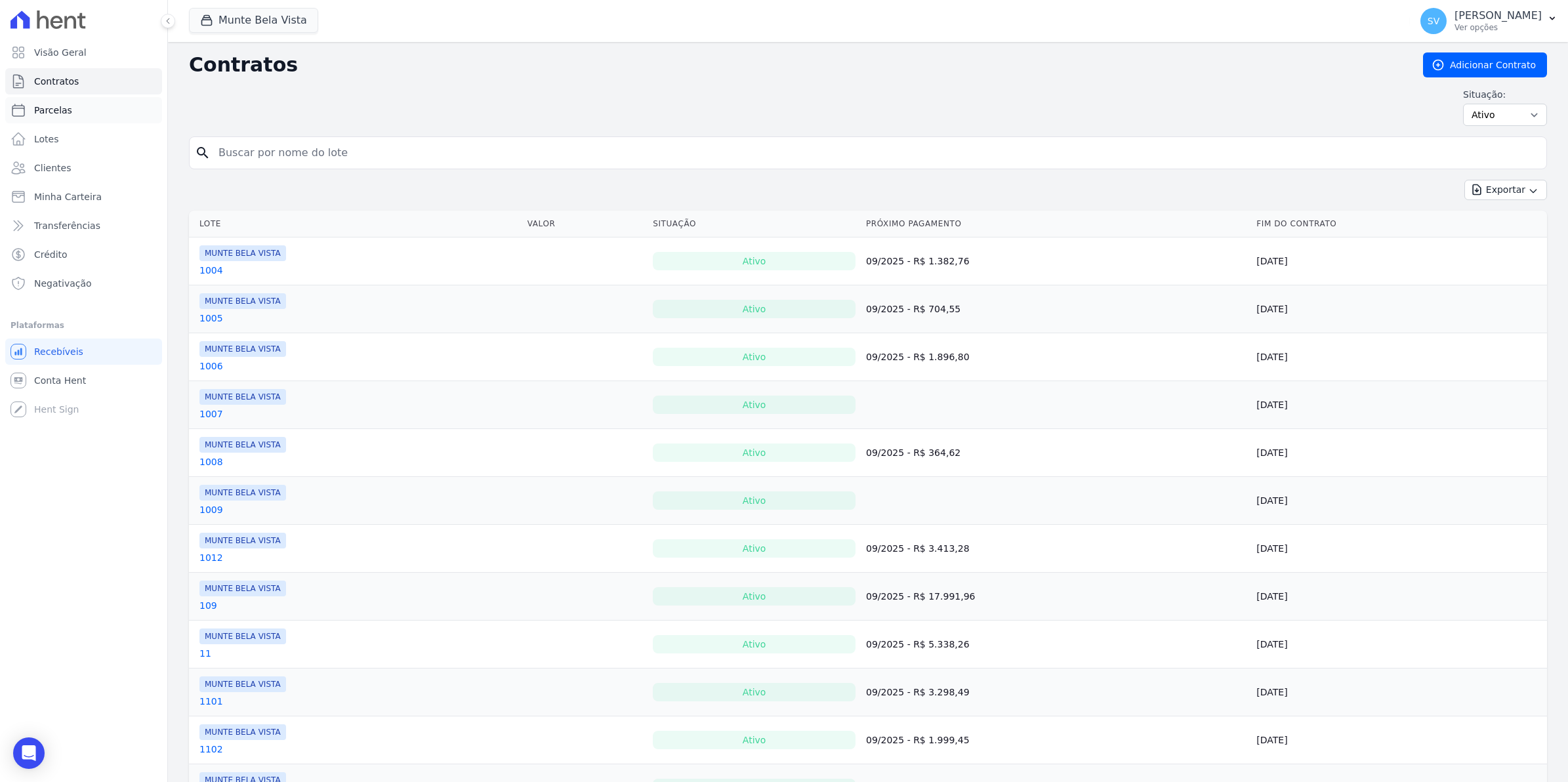
select select
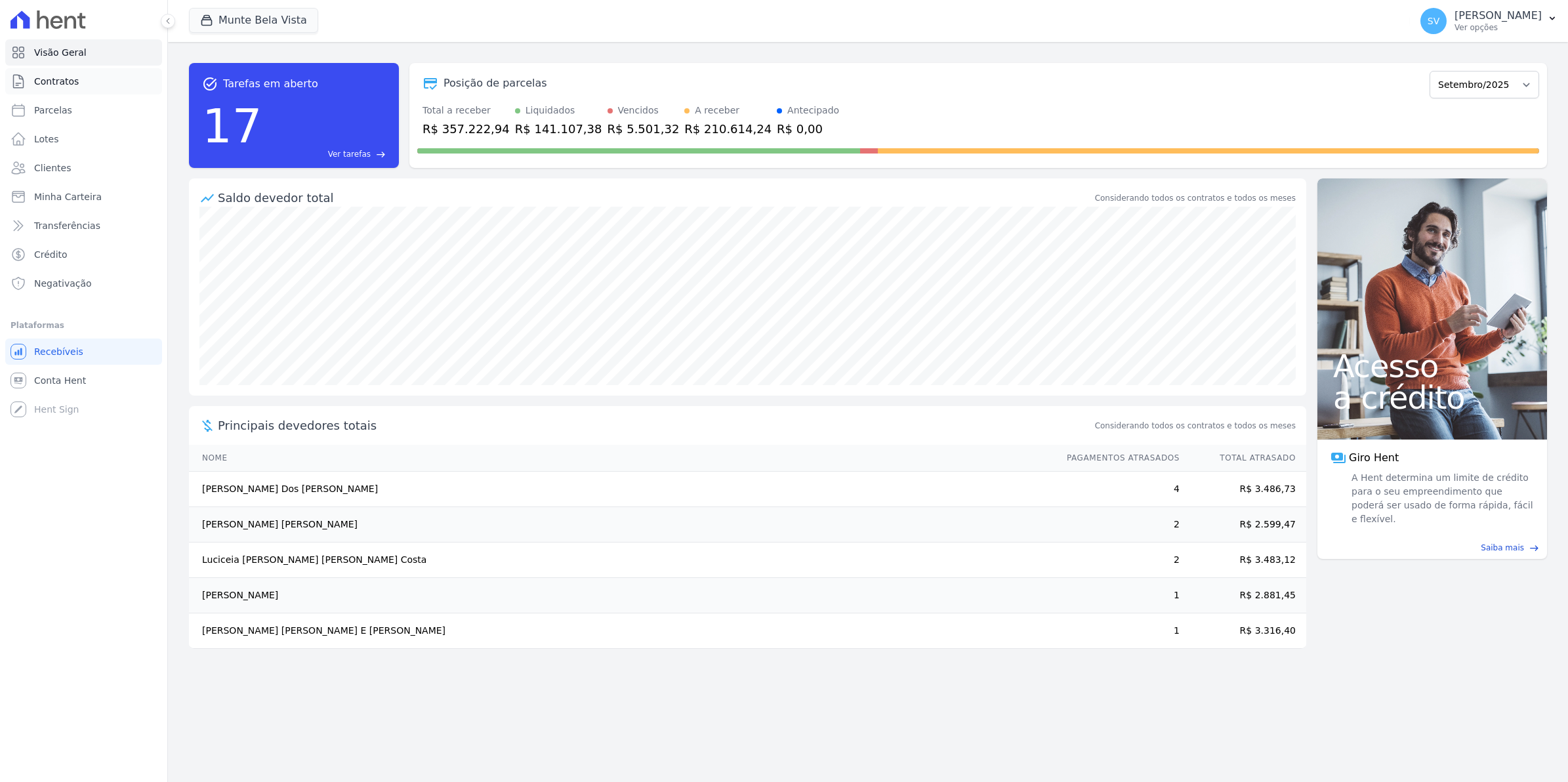
click at [46, 82] on span "Contratos" at bounding box center [56, 81] width 44 height 13
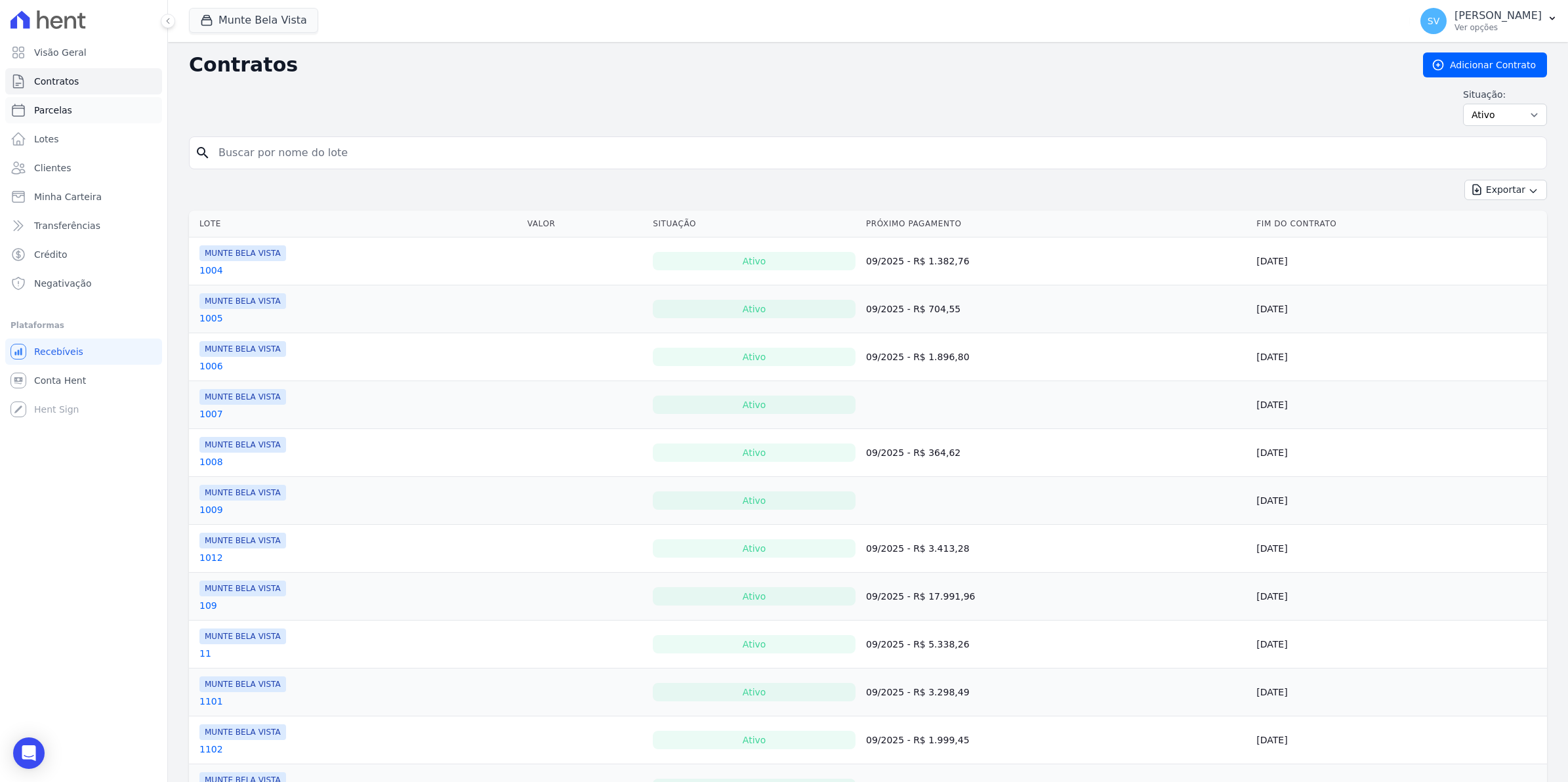
click at [51, 113] on span "Parcelas" at bounding box center [52, 110] width 38 height 13
select select
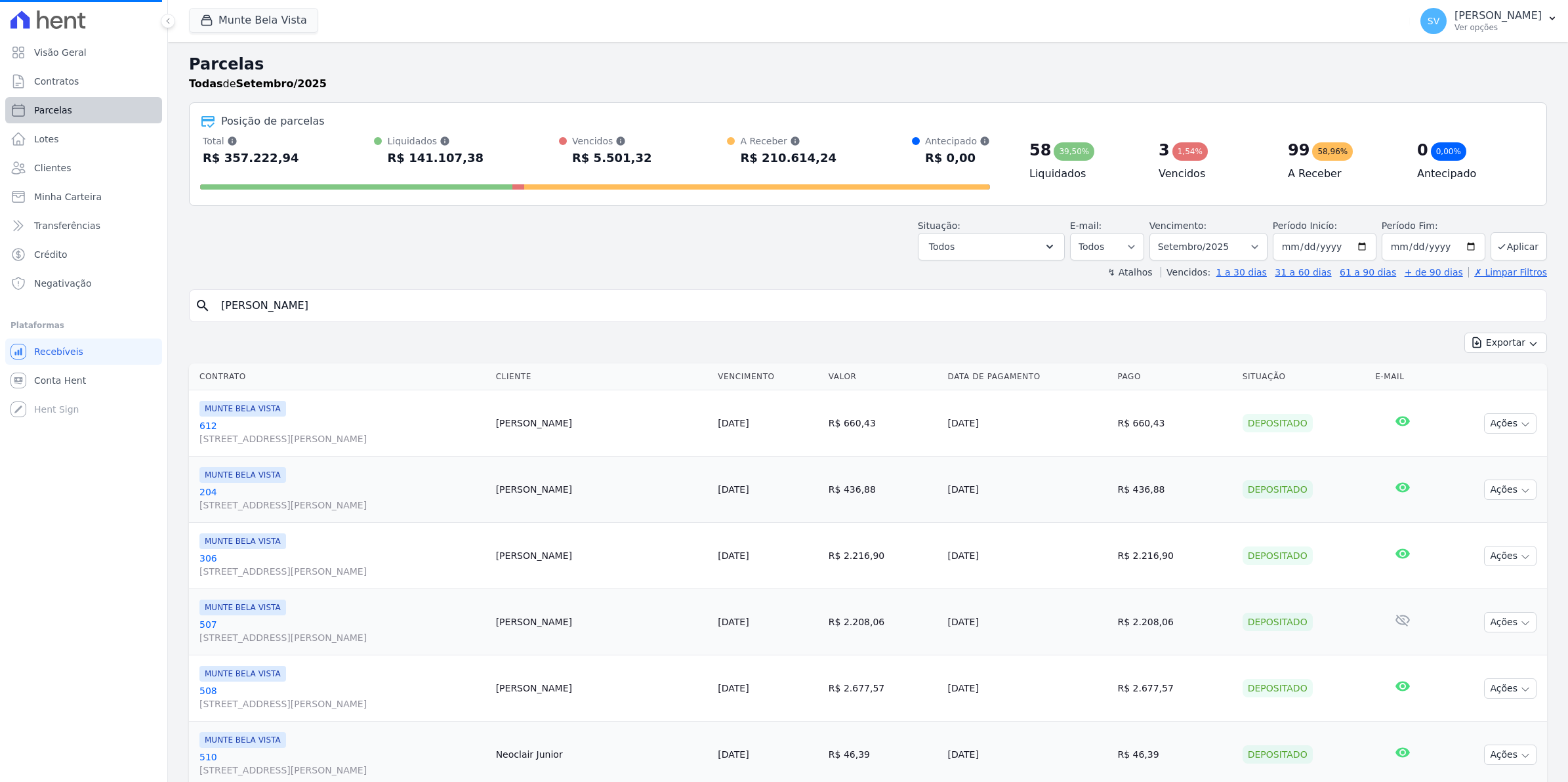
select select
click at [69, 374] on span "Conta Hent" at bounding box center [59, 380] width 51 height 13
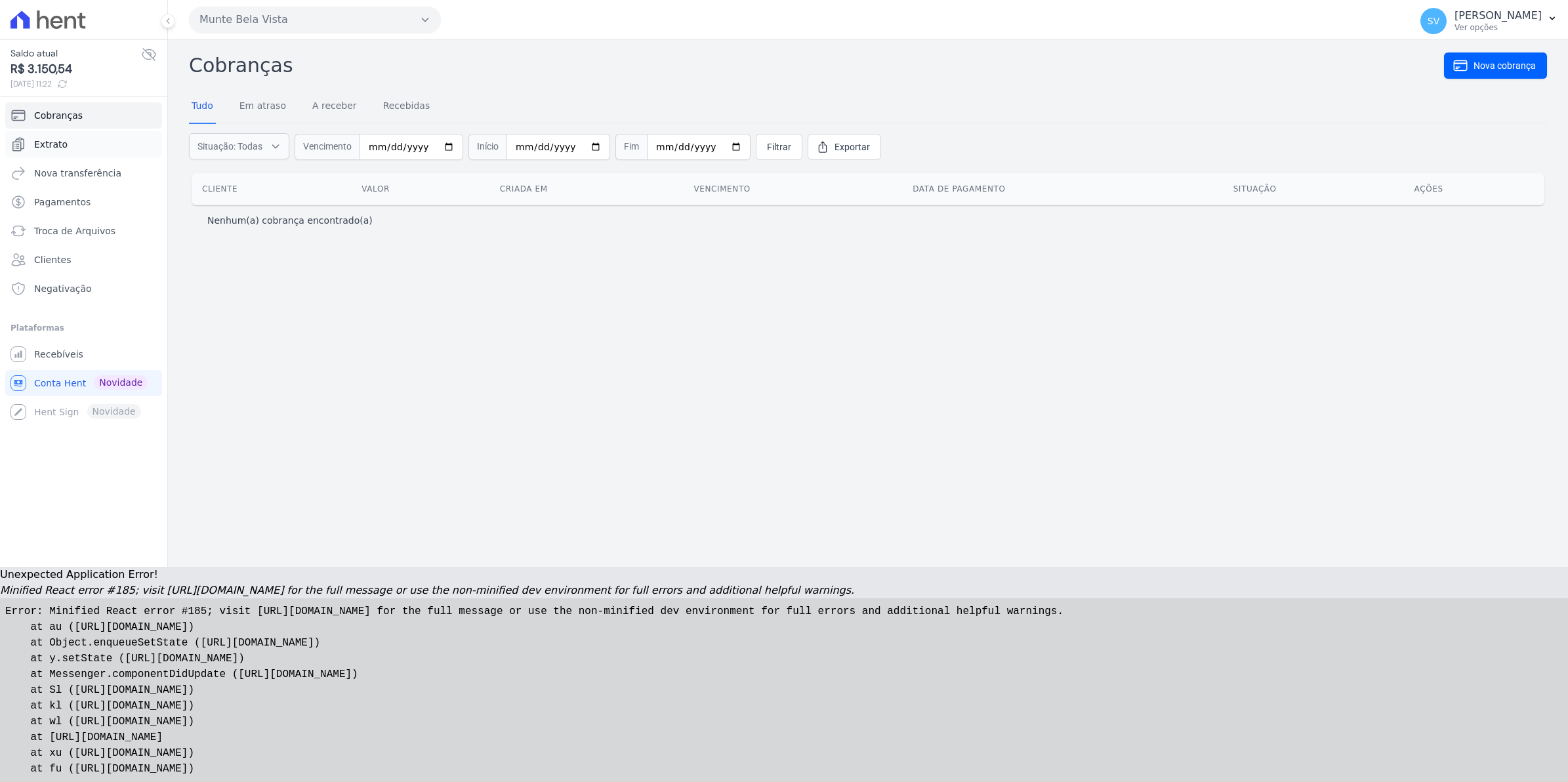
click at [58, 146] on span "Extrato" at bounding box center [51, 144] width 34 height 13
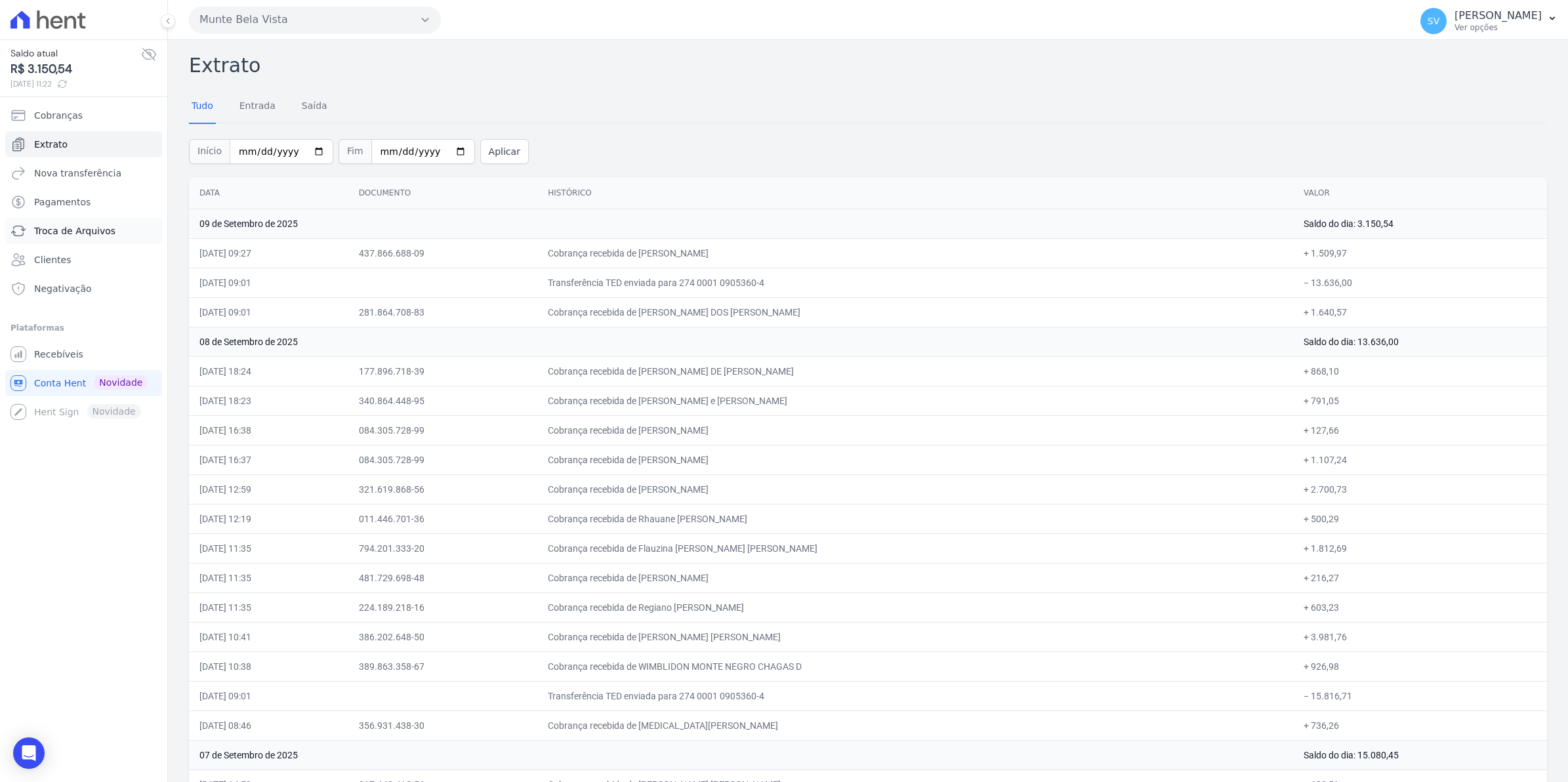
click at [51, 228] on span "Troca de Arquivos" at bounding box center [75, 231] width 82 height 13
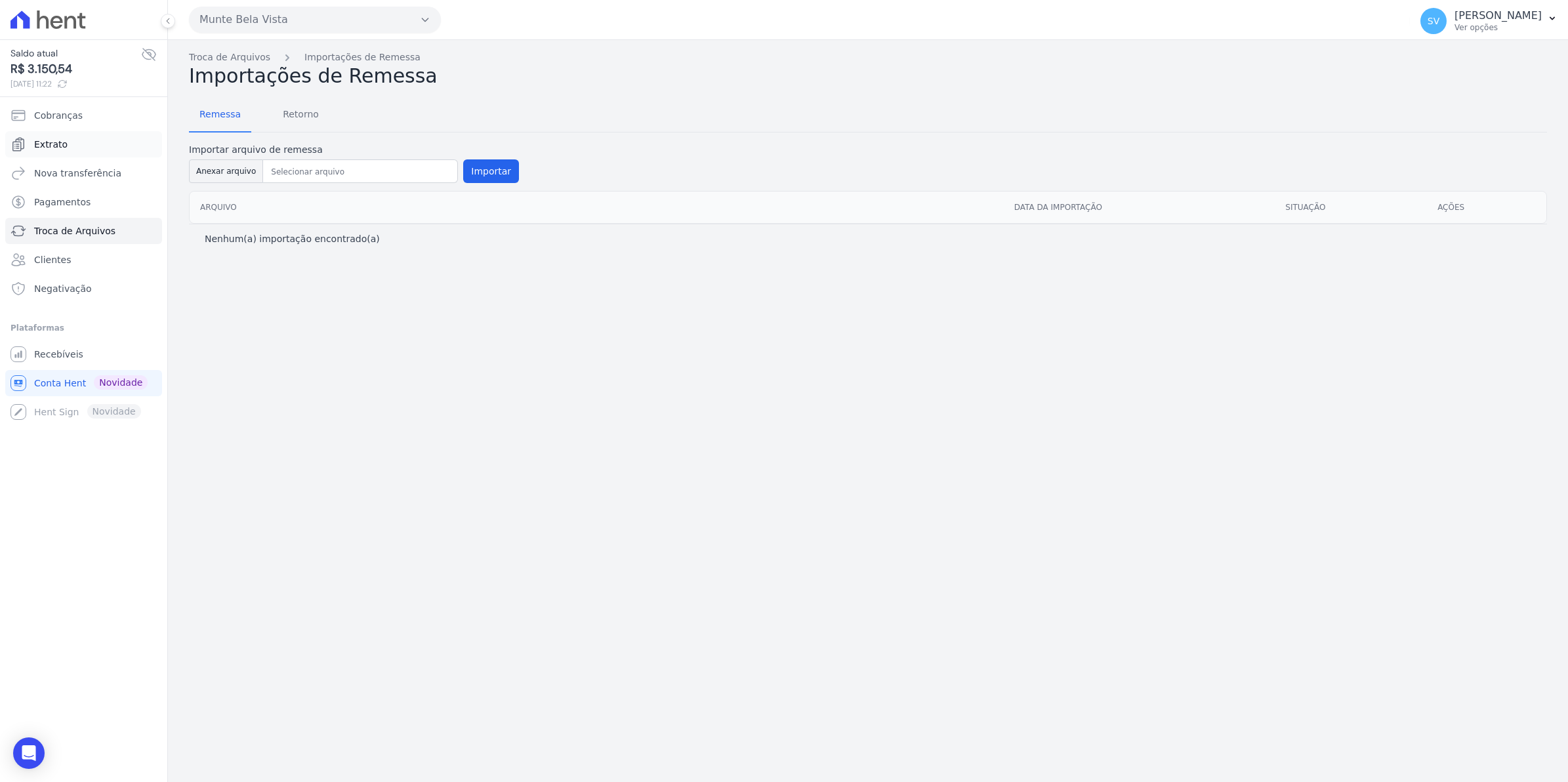
click at [48, 147] on span "Extrato" at bounding box center [51, 144] width 34 height 13
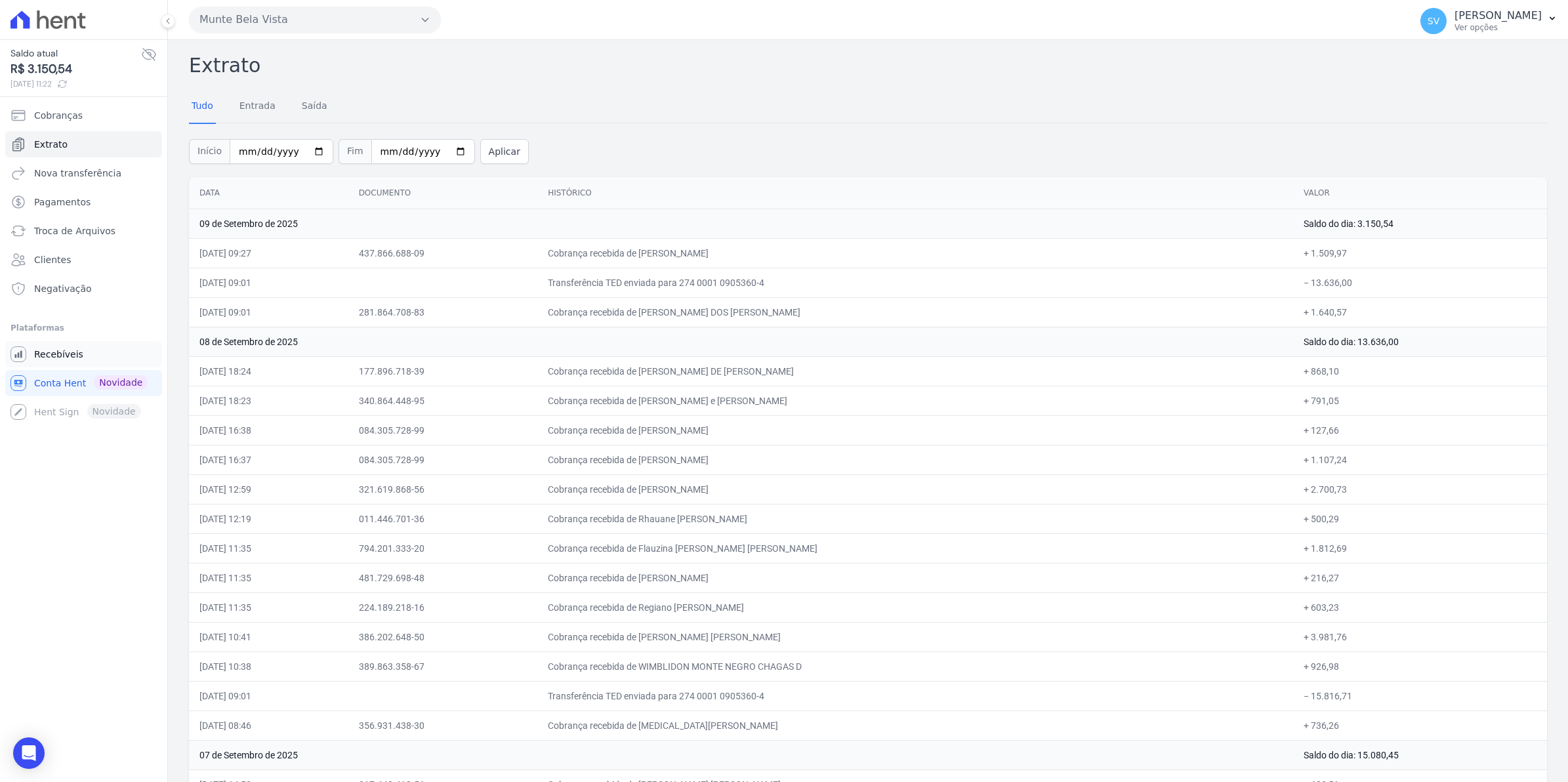
click at [63, 352] on span "Recebíveis" at bounding box center [58, 354] width 49 height 13
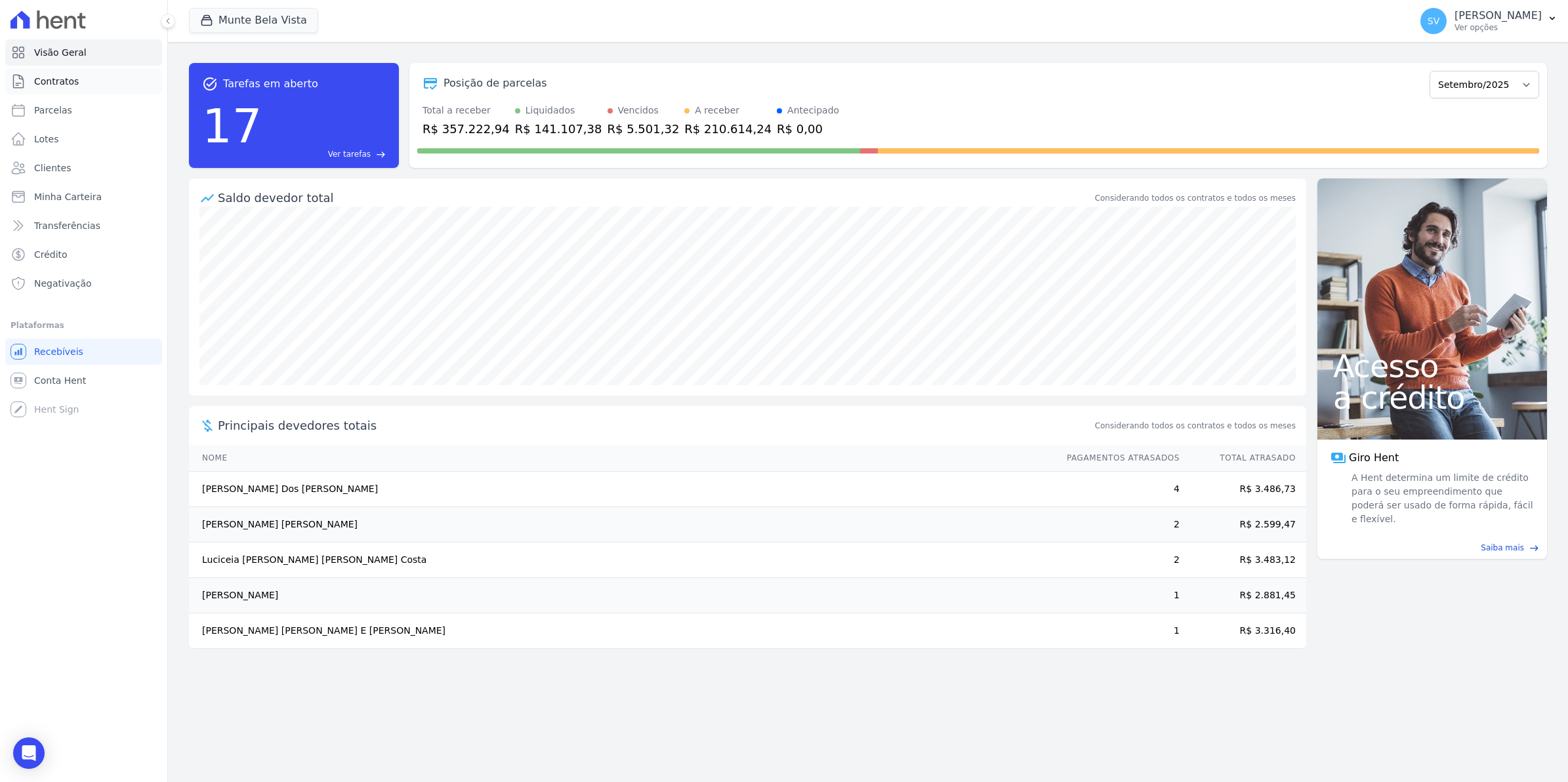
click at [36, 86] on span "Contratos" at bounding box center [56, 81] width 44 height 13
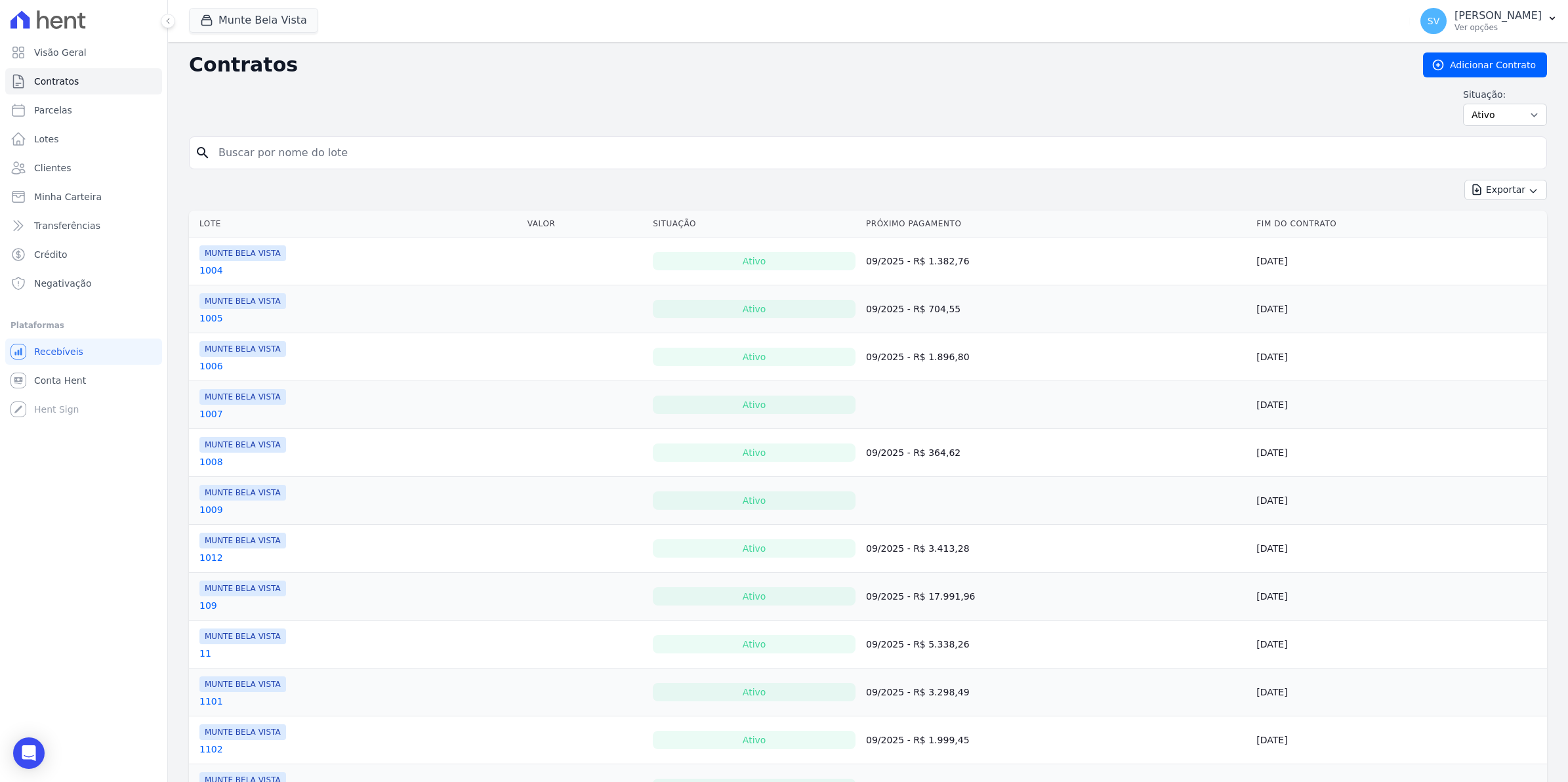
click at [1439, 25] on span "SV" at bounding box center [1433, 20] width 12 height 9
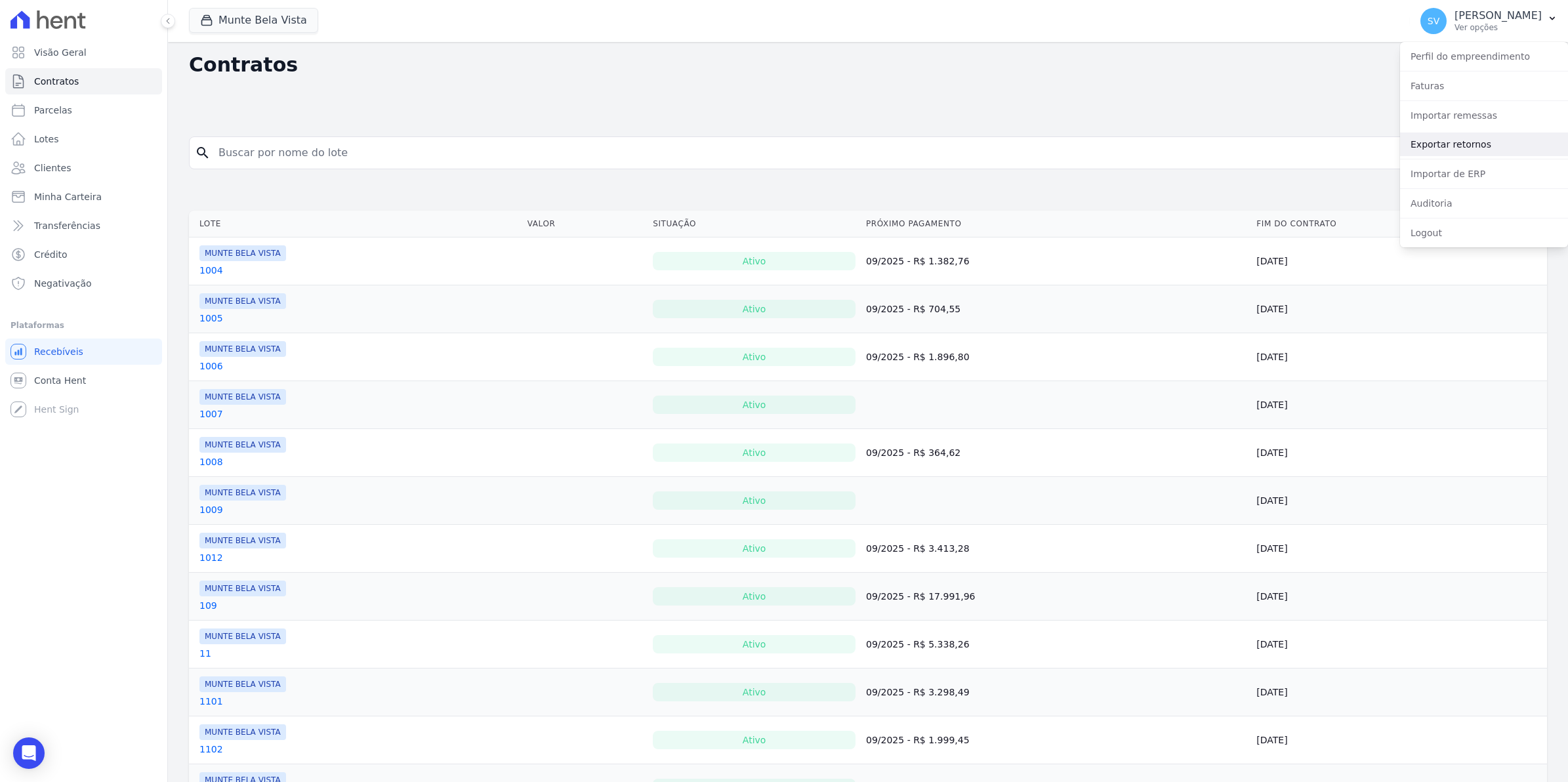
click at [1438, 143] on link "Exportar retornos" at bounding box center [1484, 144] width 168 height 24
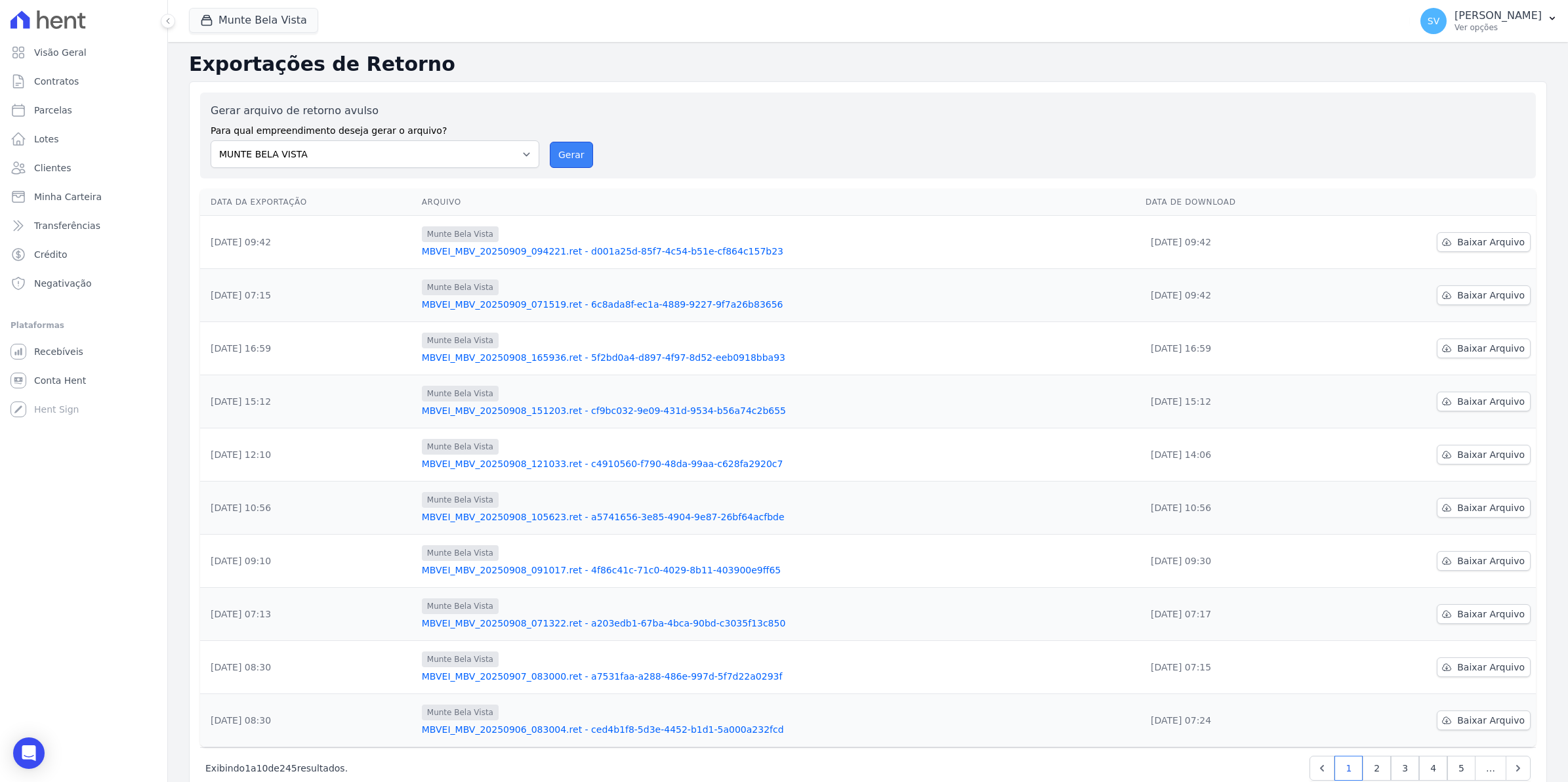
click at [575, 154] on button "Gerar" at bounding box center [571, 155] width 43 height 27
